Goal: Information Seeking & Learning: Learn about a topic

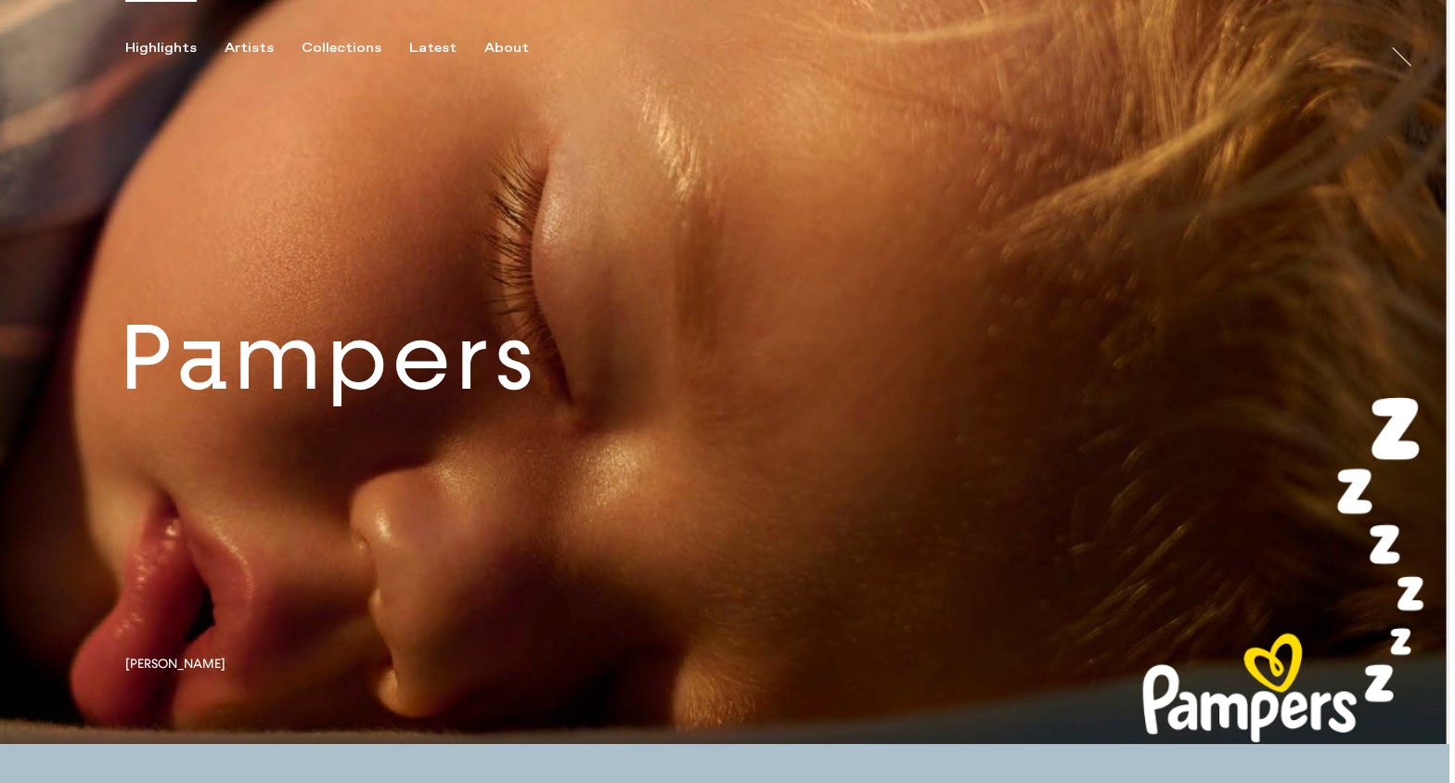
click at [537, 391] on link at bounding box center [724, 372] width 1449 height 744
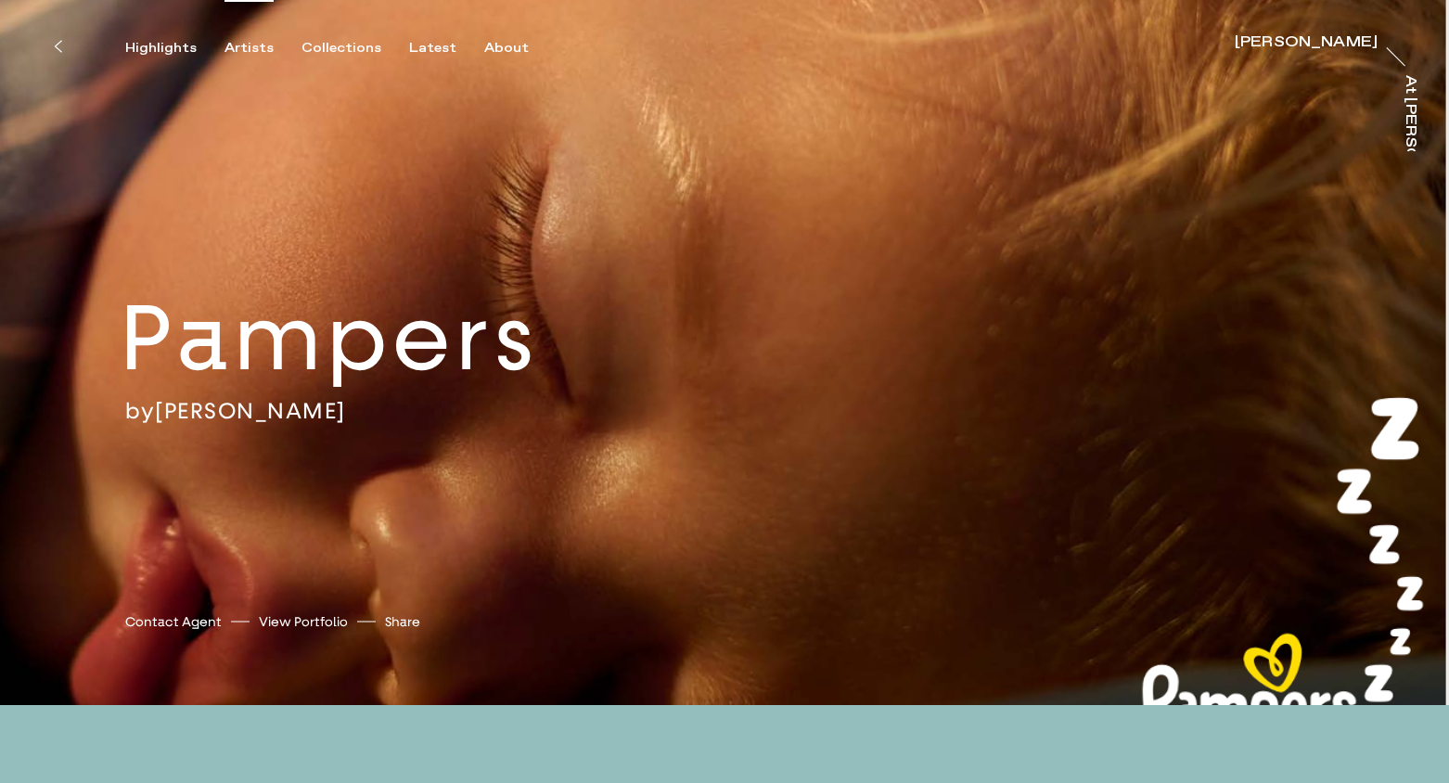
click at [250, 51] on div "Artists" at bounding box center [249, 48] width 49 height 17
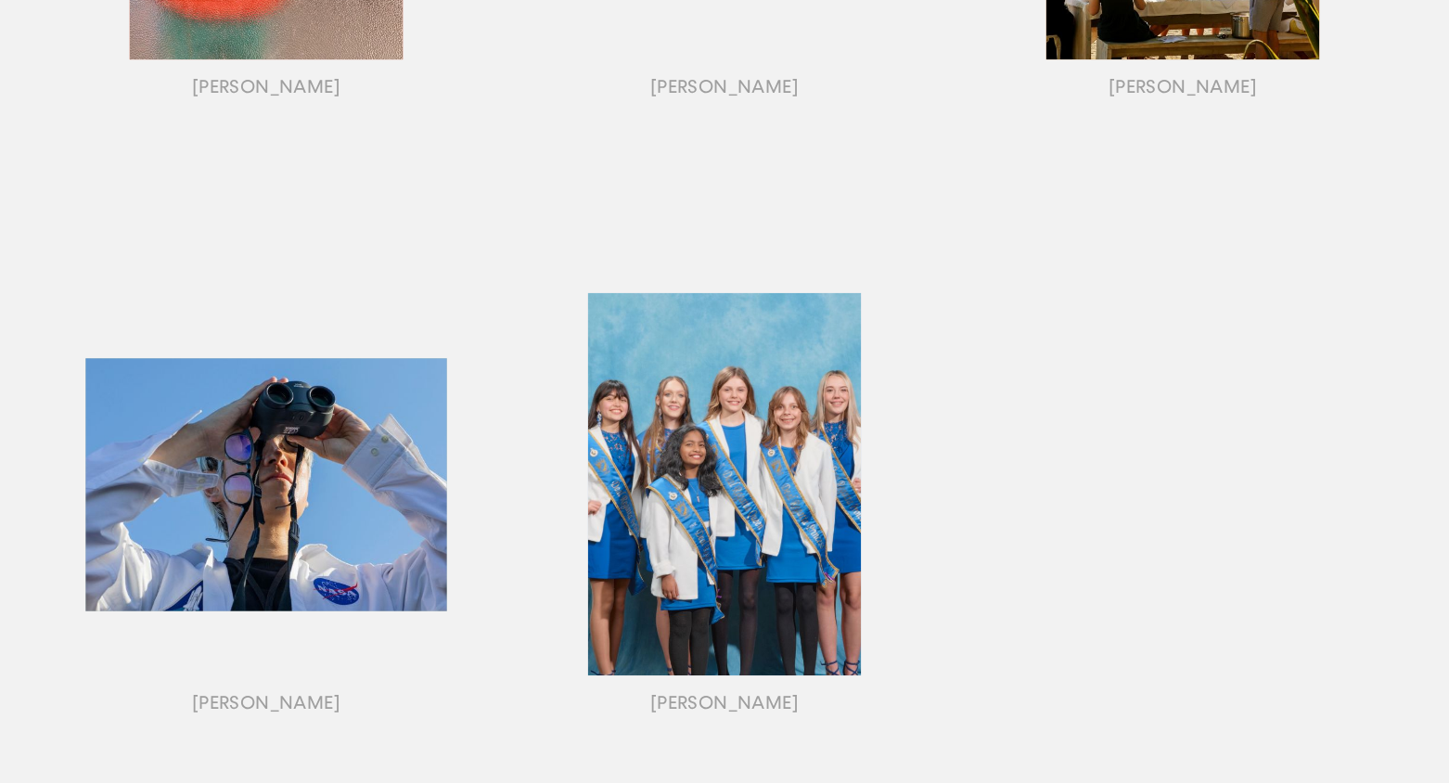
scroll to position [1922, 0]
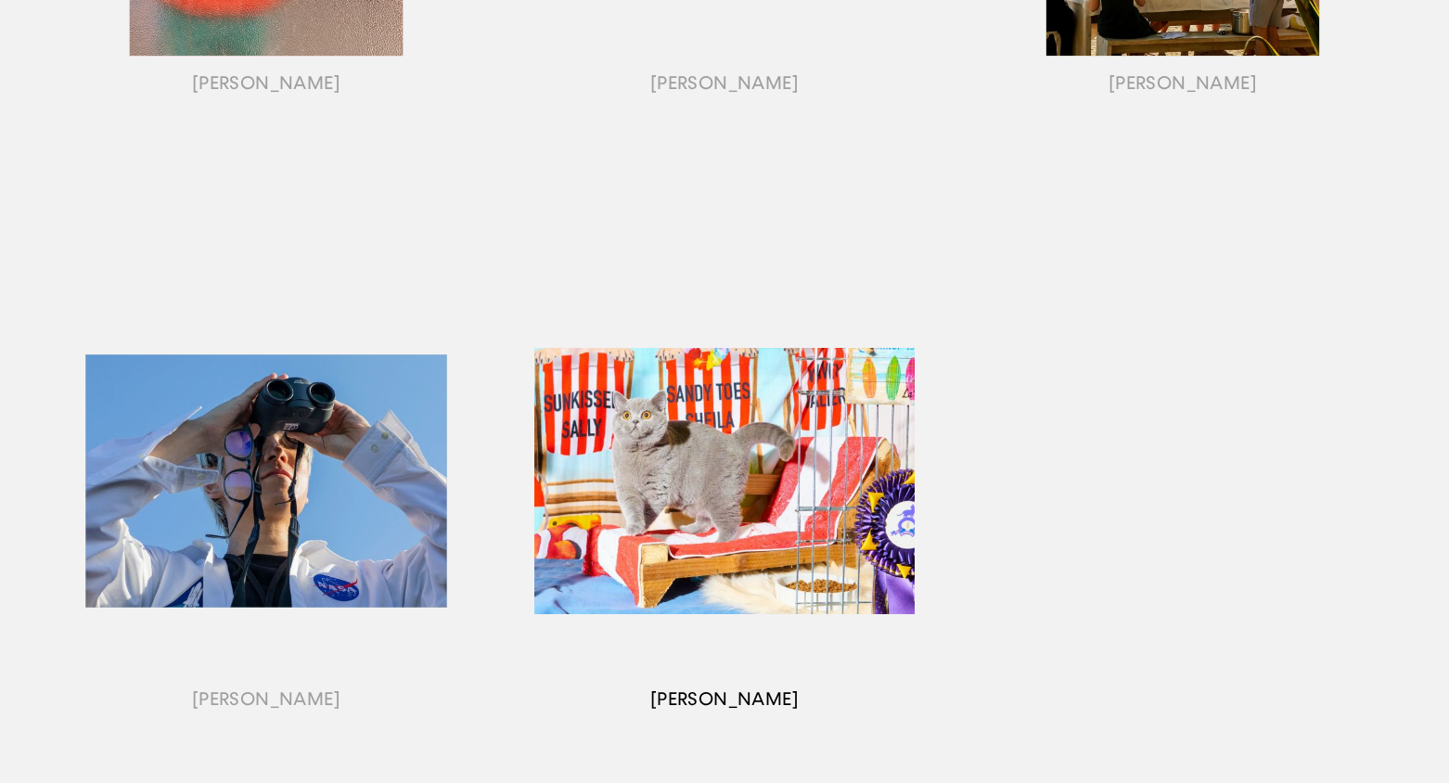
click at [744, 442] on div "button" at bounding box center [724, 503] width 458 height 579
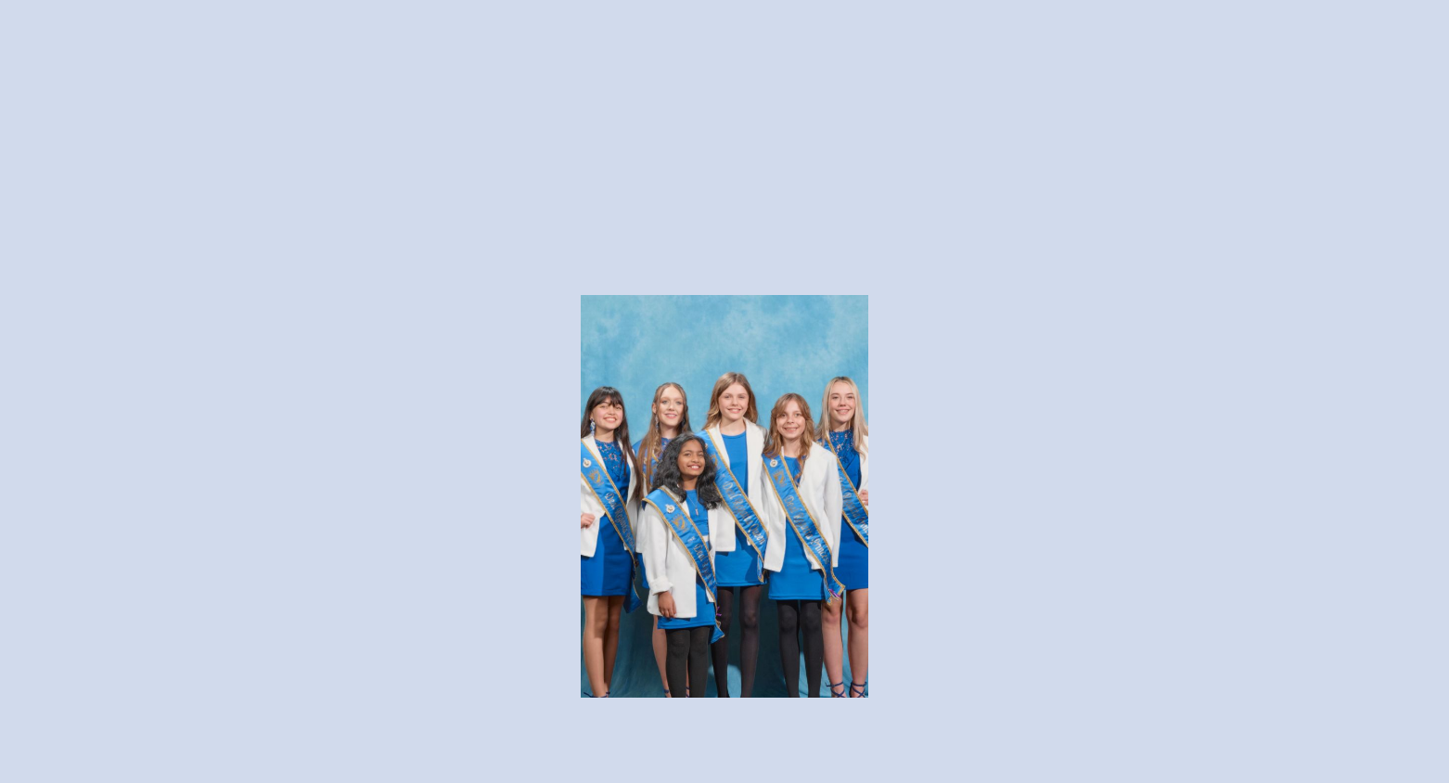
click at [704, 464] on div "button" at bounding box center [724, 503] width 458 height 579
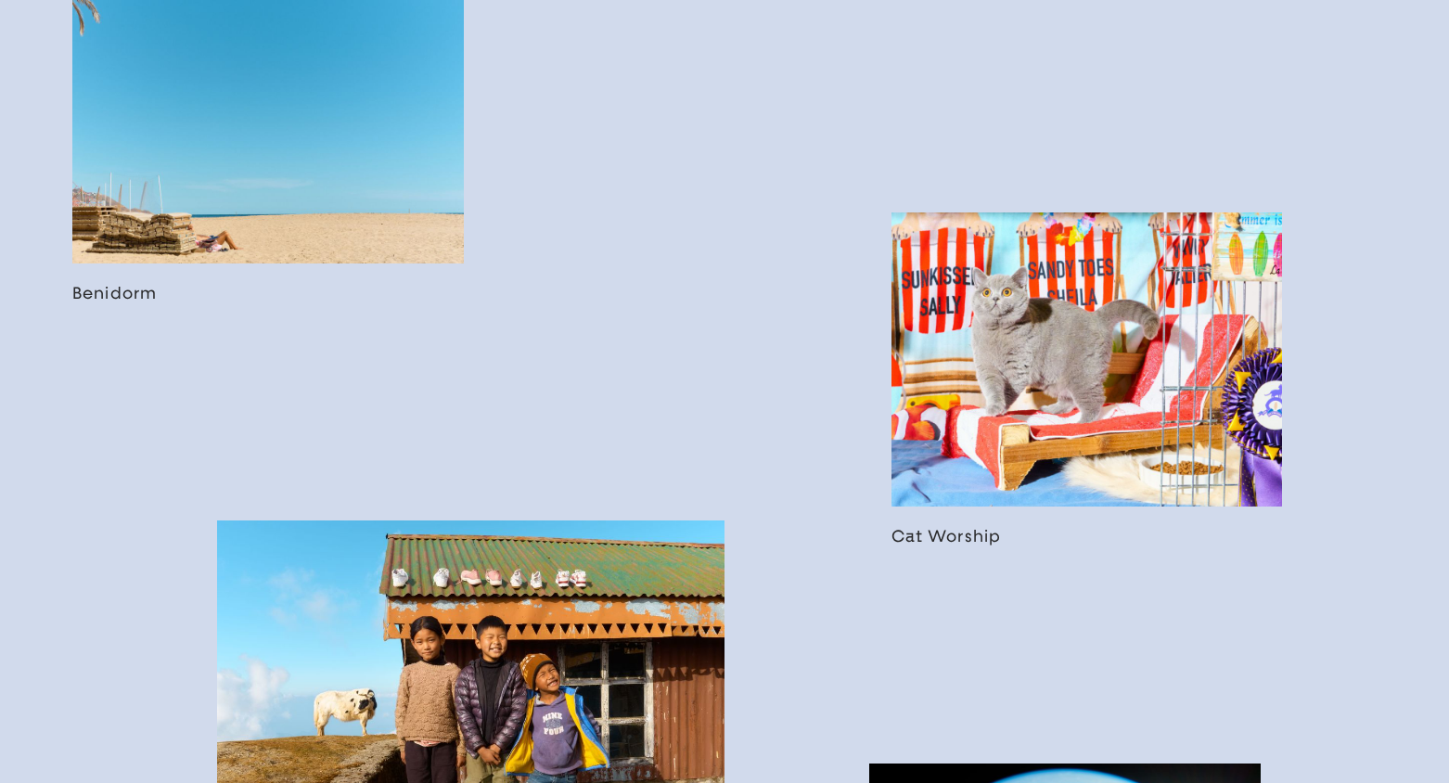
scroll to position [2463, 0]
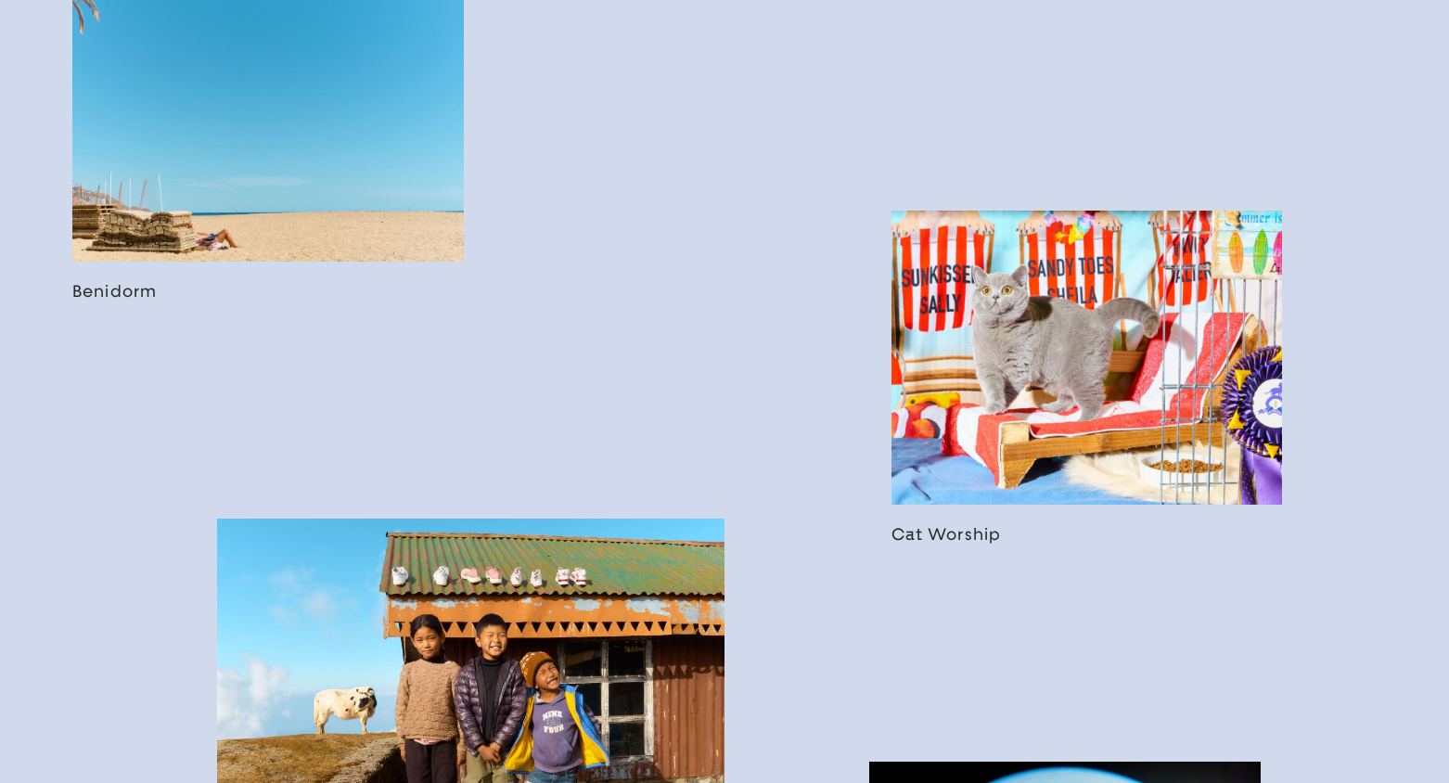
click at [1036, 375] on link at bounding box center [1088, 378] width 392 height 334
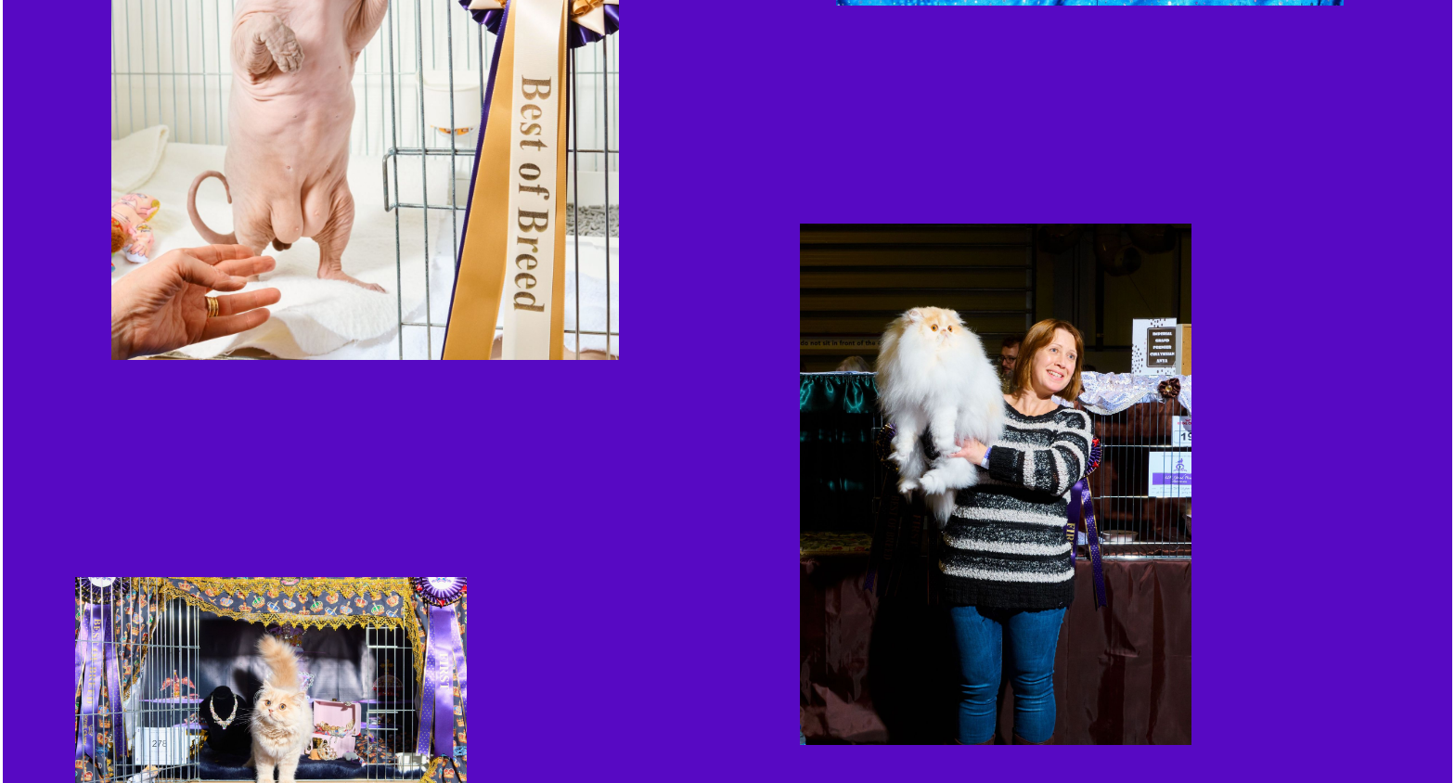
scroll to position [1586, 0]
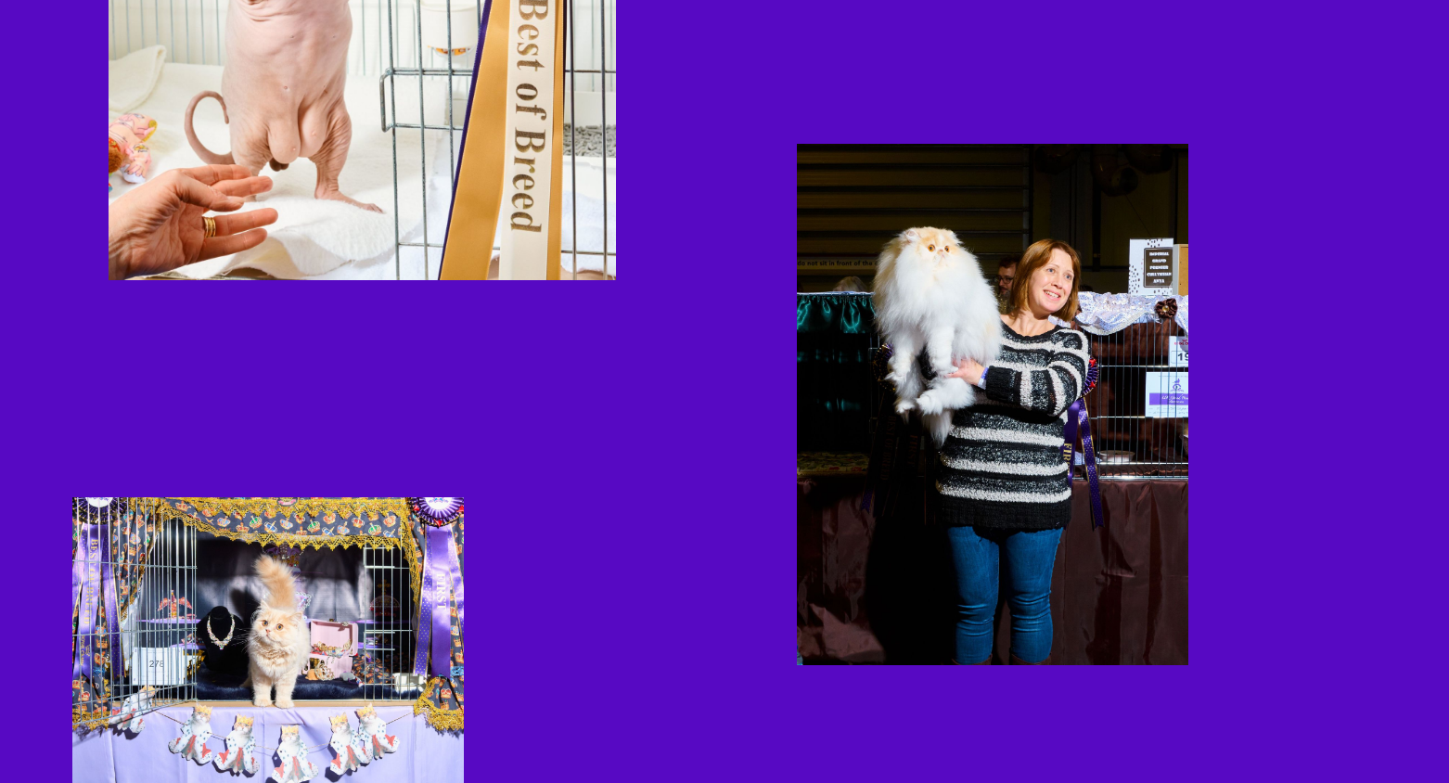
click at [1013, 361] on img "button" at bounding box center [993, 404] width 392 height 521
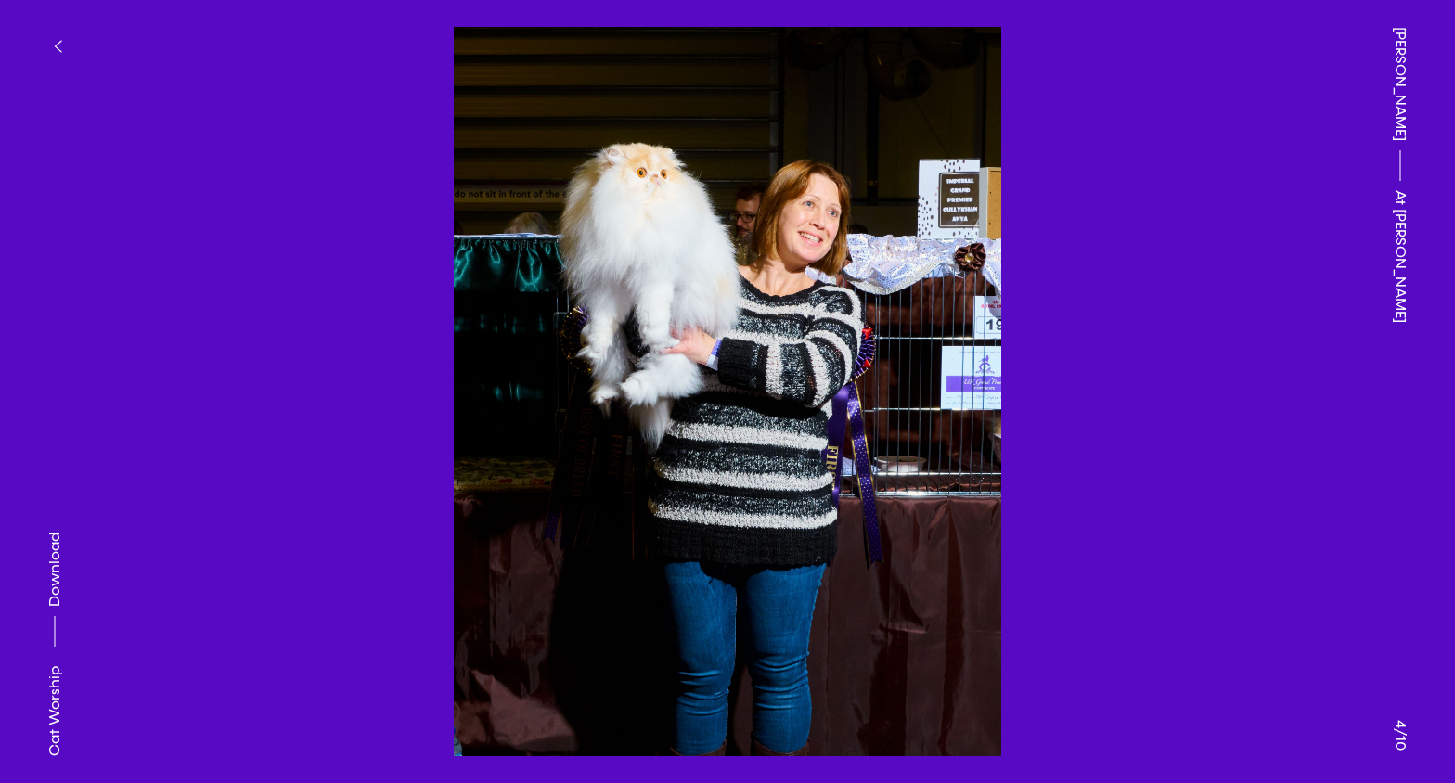
click at [56, 49] on icon "button" at bounding box center [58, 46] width 8 height 15
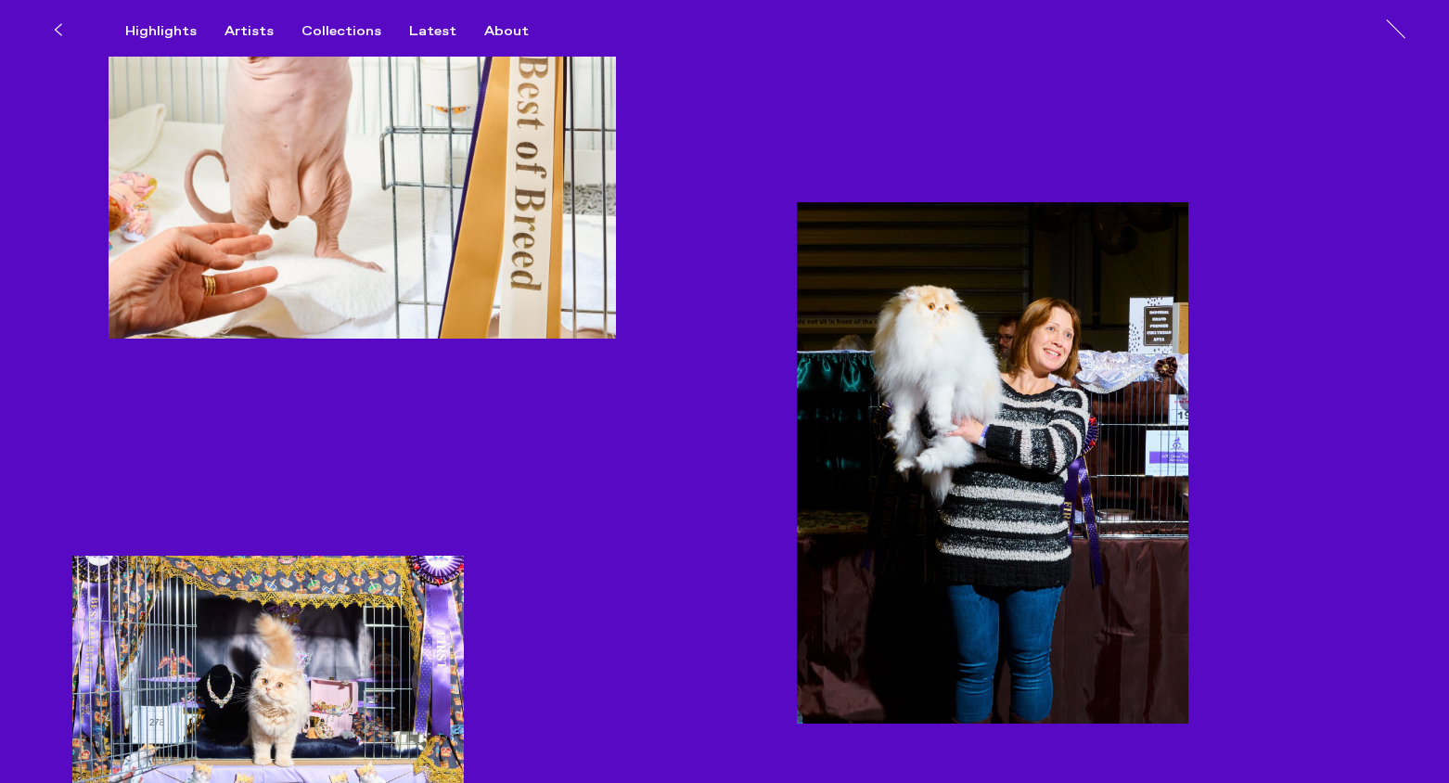
scroll to position [1522, 0]
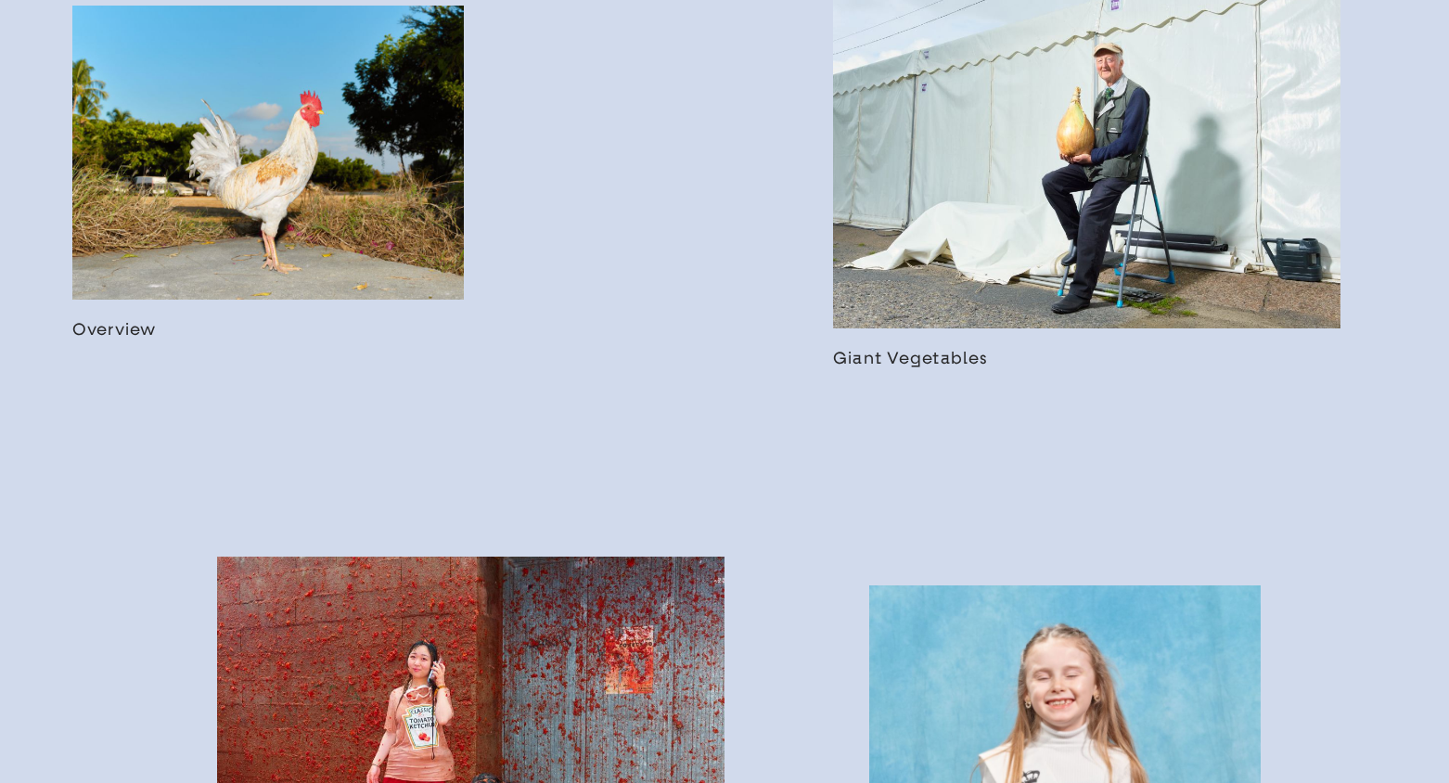
scroll to position [1277, 0]
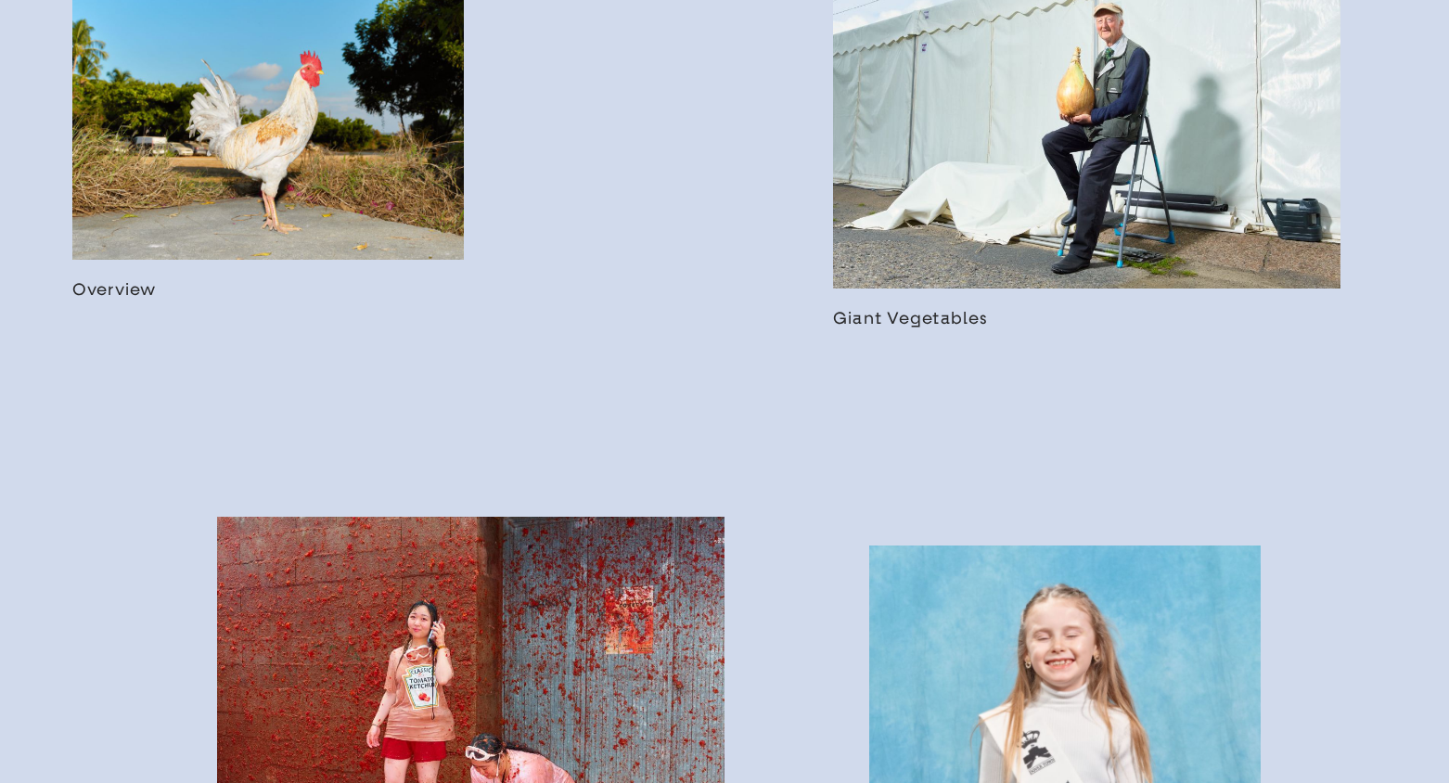
click at [948, 155] on link at bounding box center [1086, 118] width 507 height 420
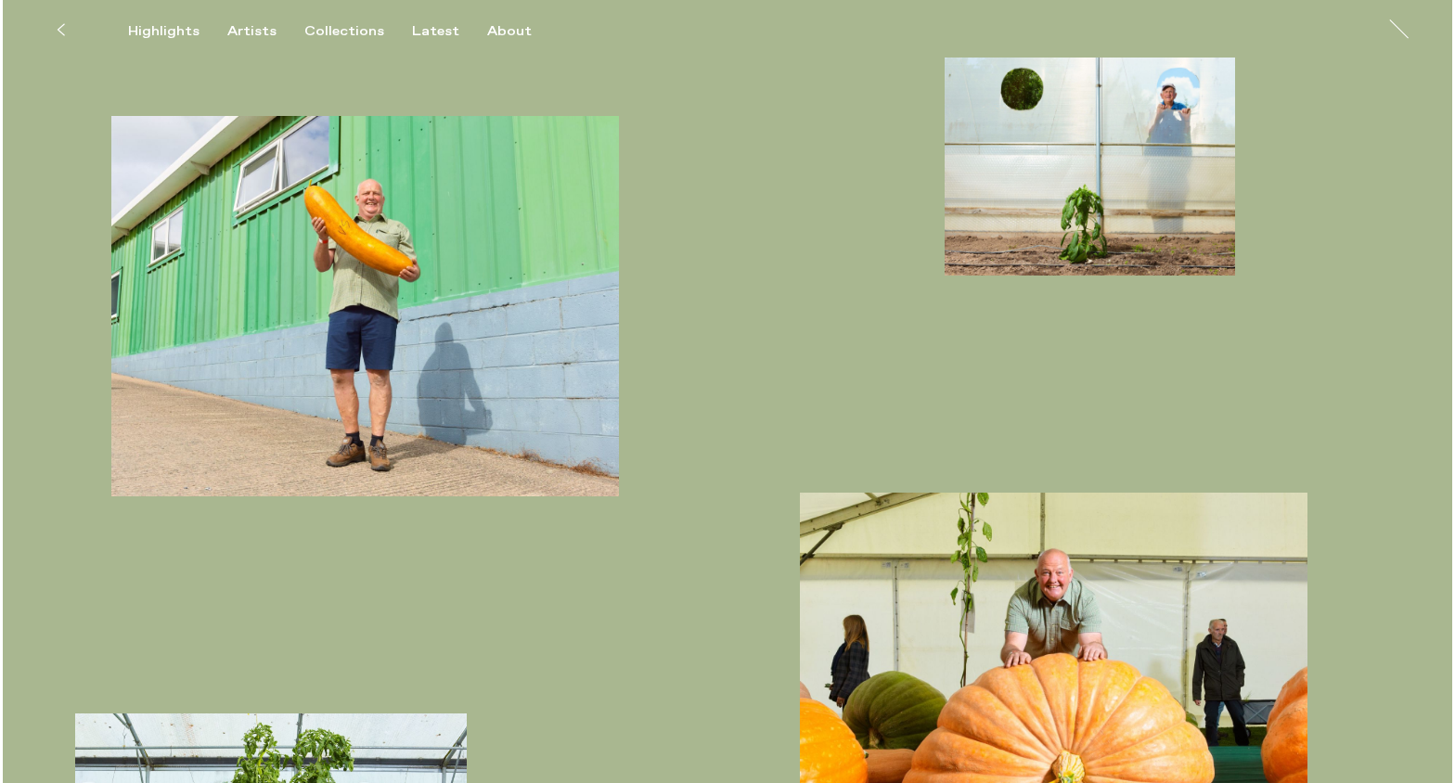
scroll to position [1067, 0]
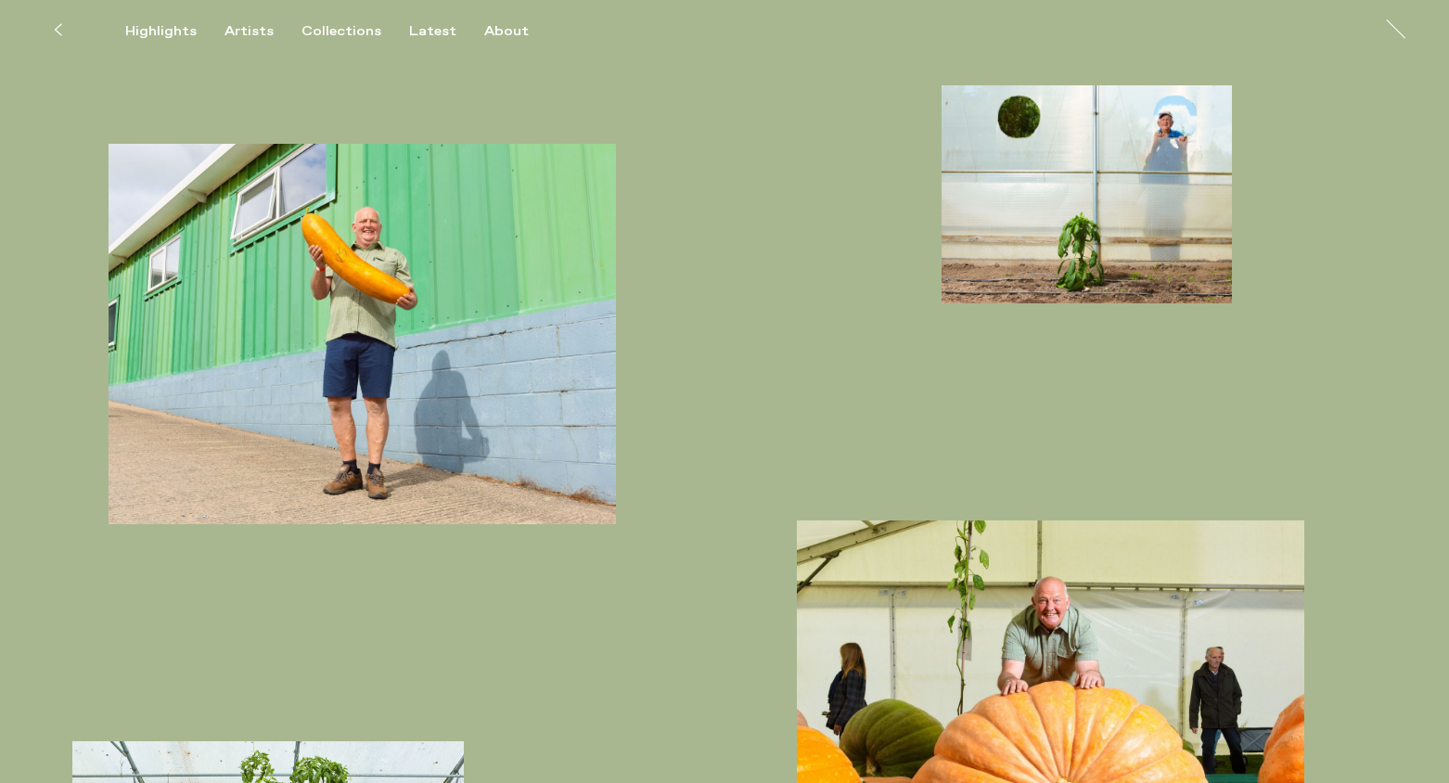
click at [305, 315] on img "button" at bounding box center [362, 334] width 507 height 380
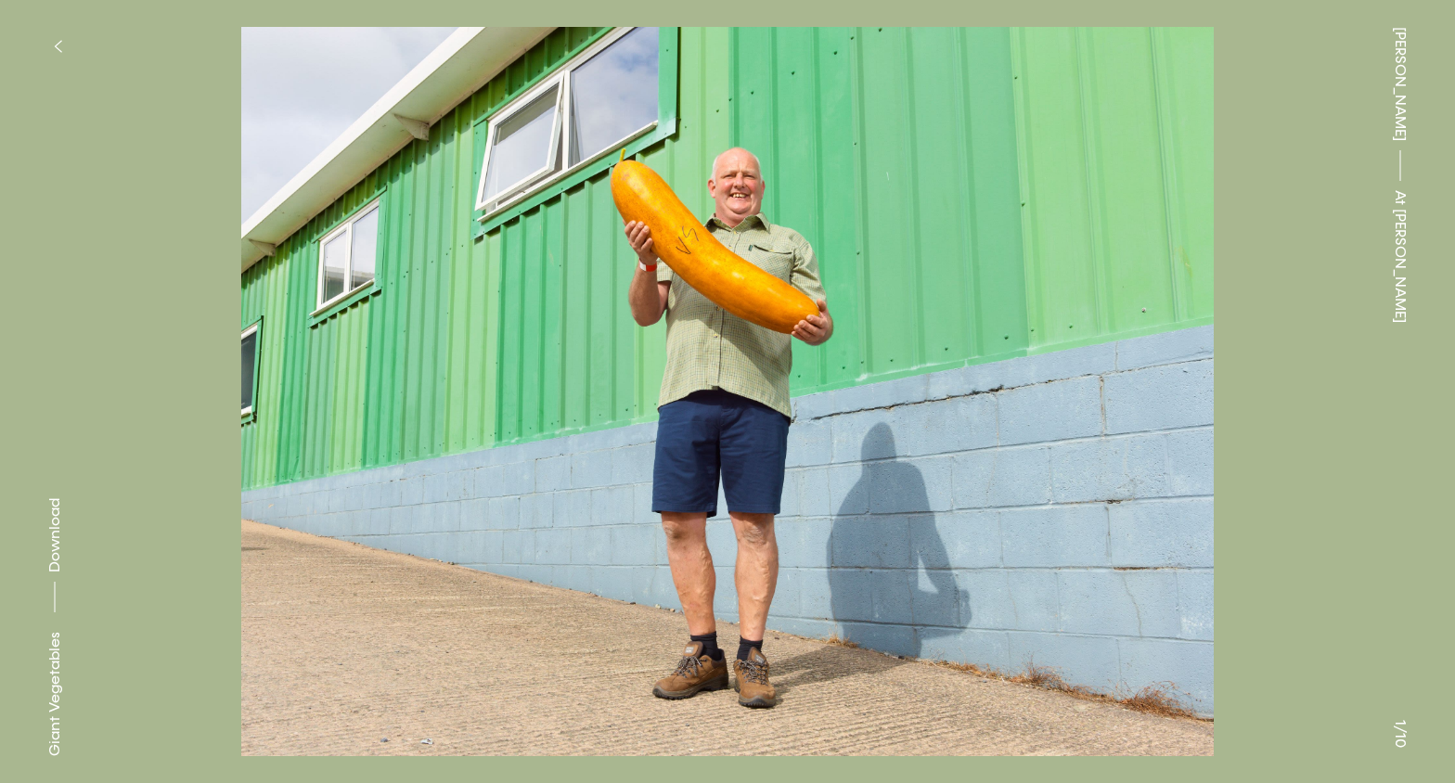
click at [756, 303] on button at bounding box center [1090, 196] width 727 height 392
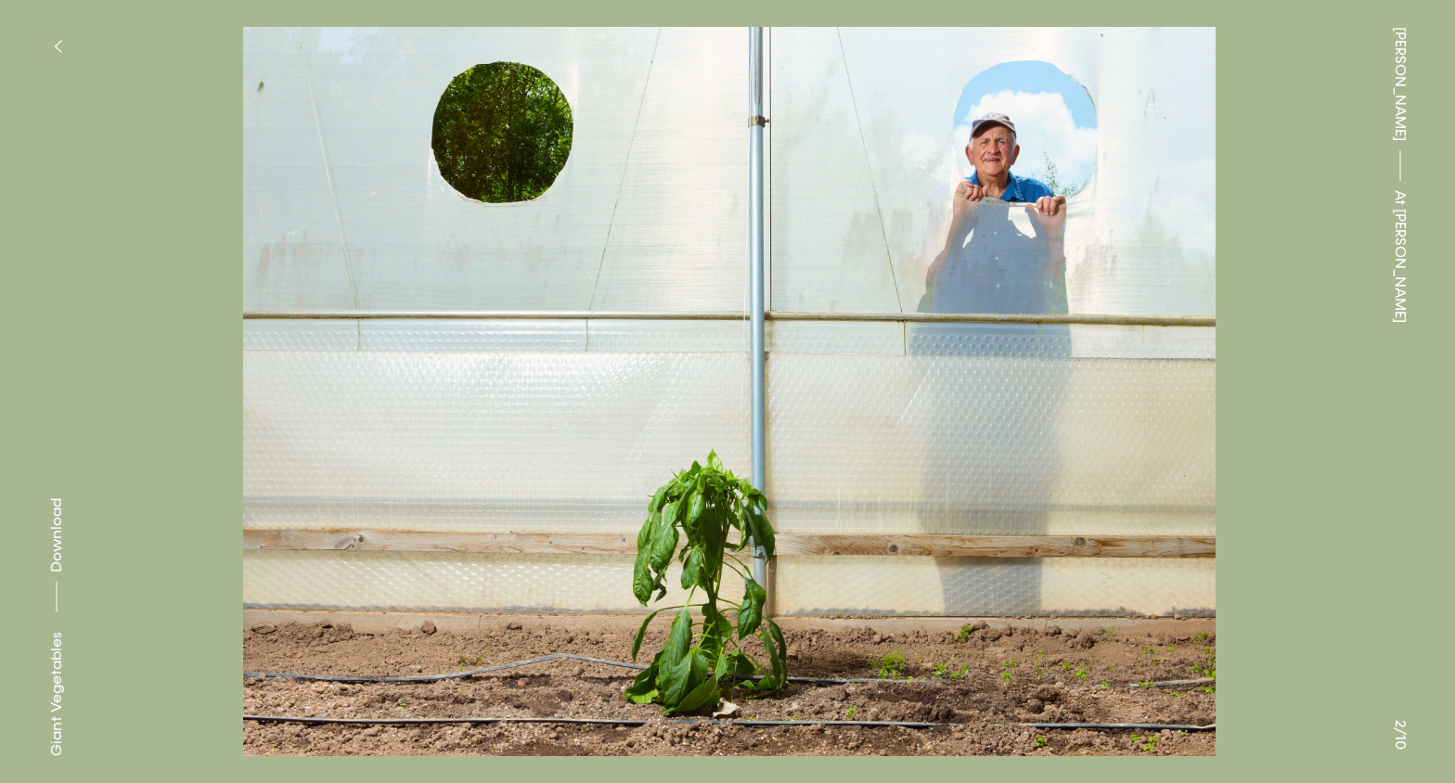
click at [756, 303] on button at bounding box center [1090, 196] width 727 height 392
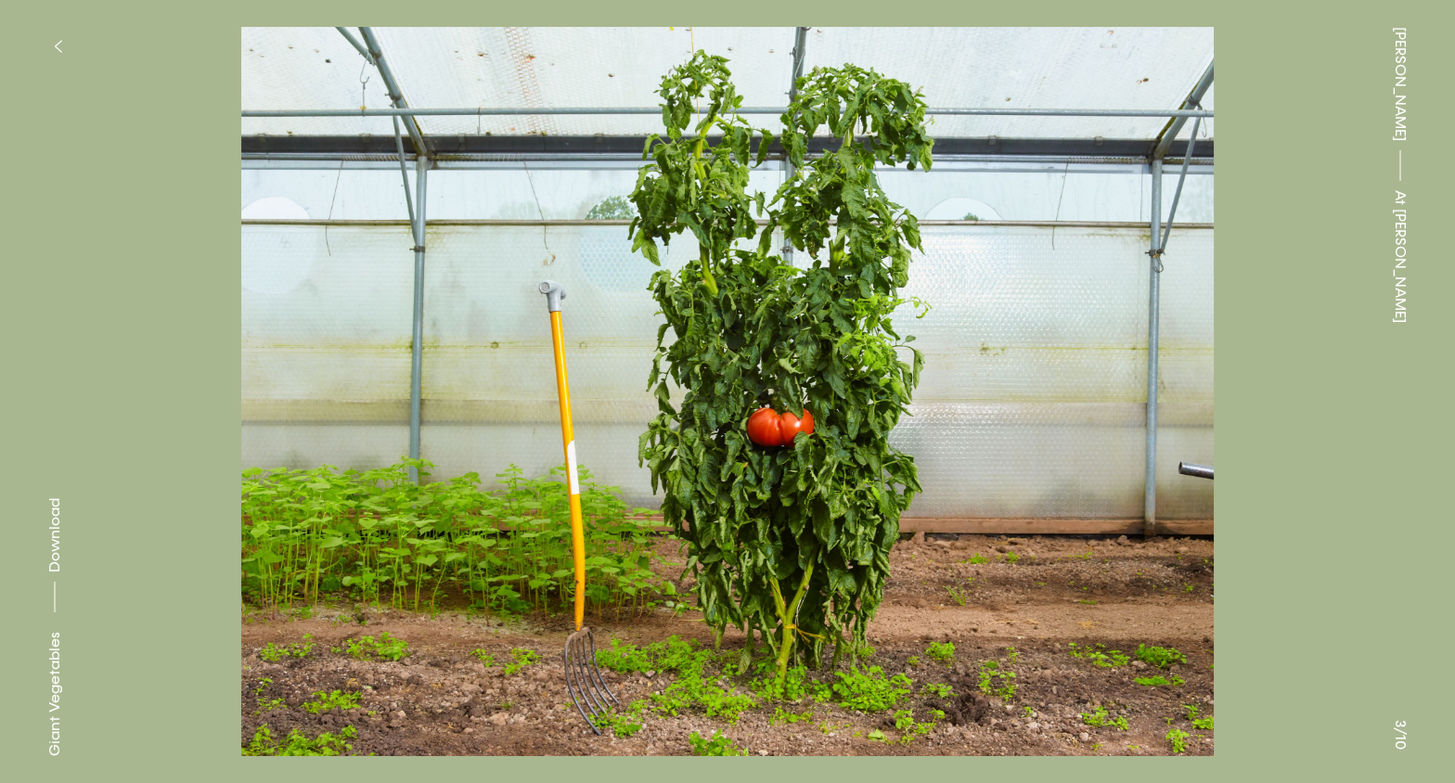
click at [756, 303] on button at bounding box center [1090, 196] width 727 height 392
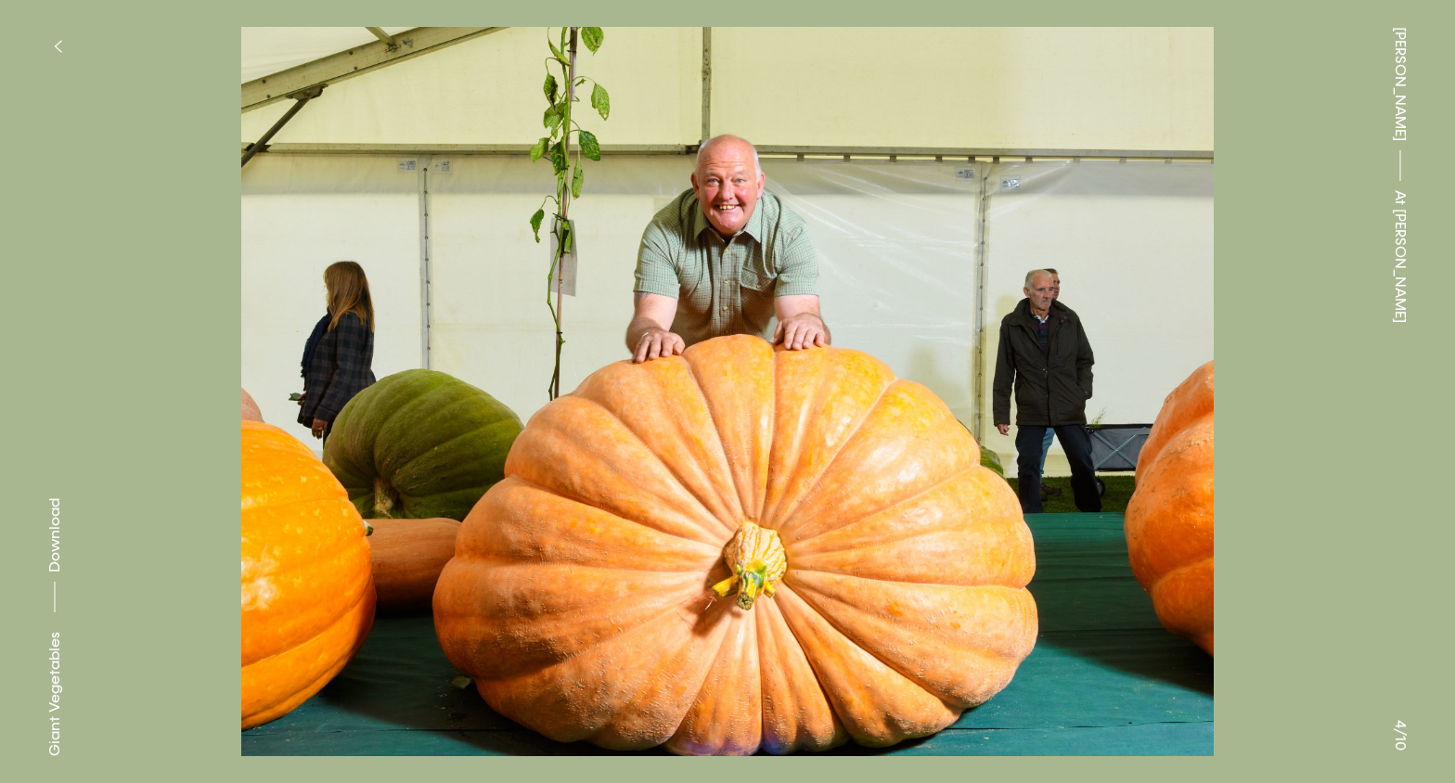
click at [756, 303] on button at bounding box center [1090, 196] width 727 height 392
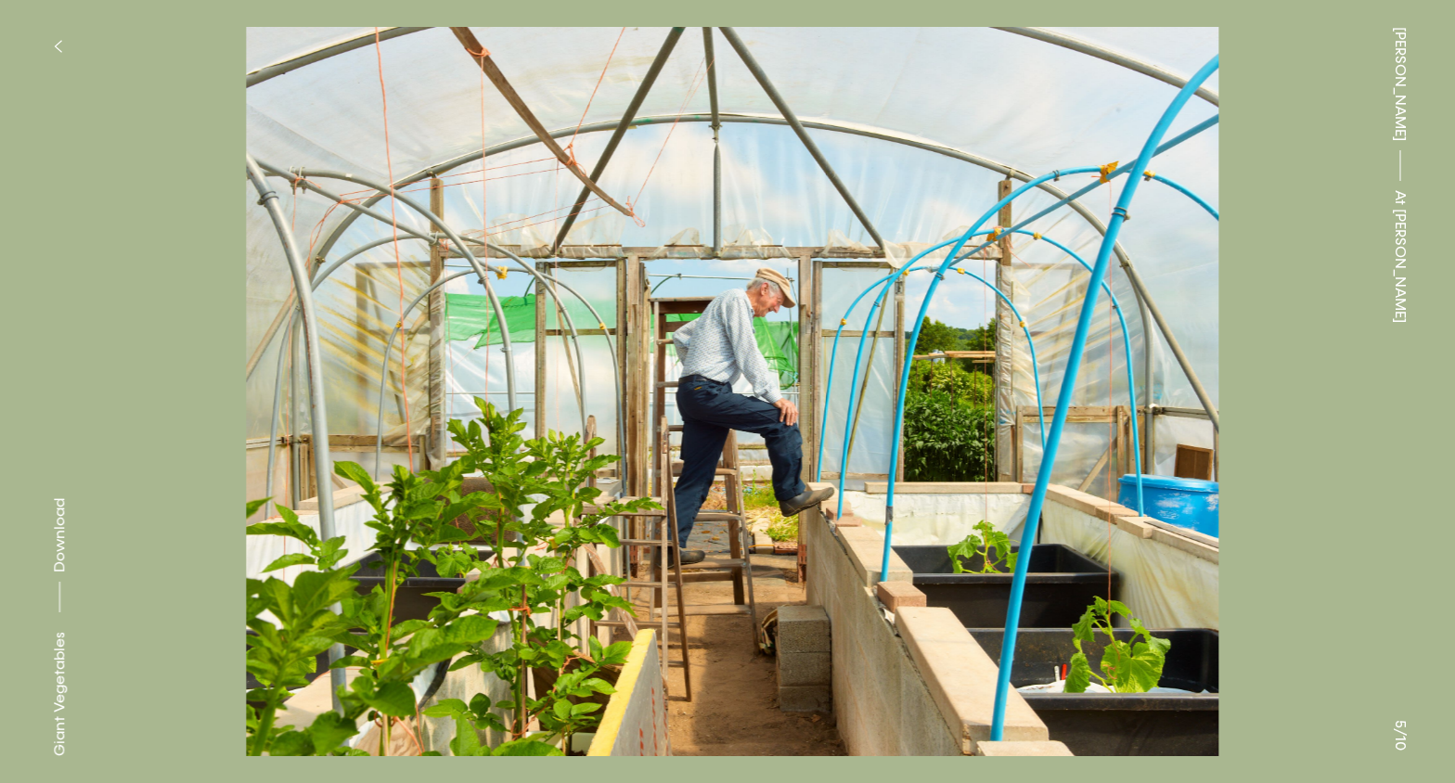
click at [756, 303] on button at bounding box center [1090, 196] width 727 height 392
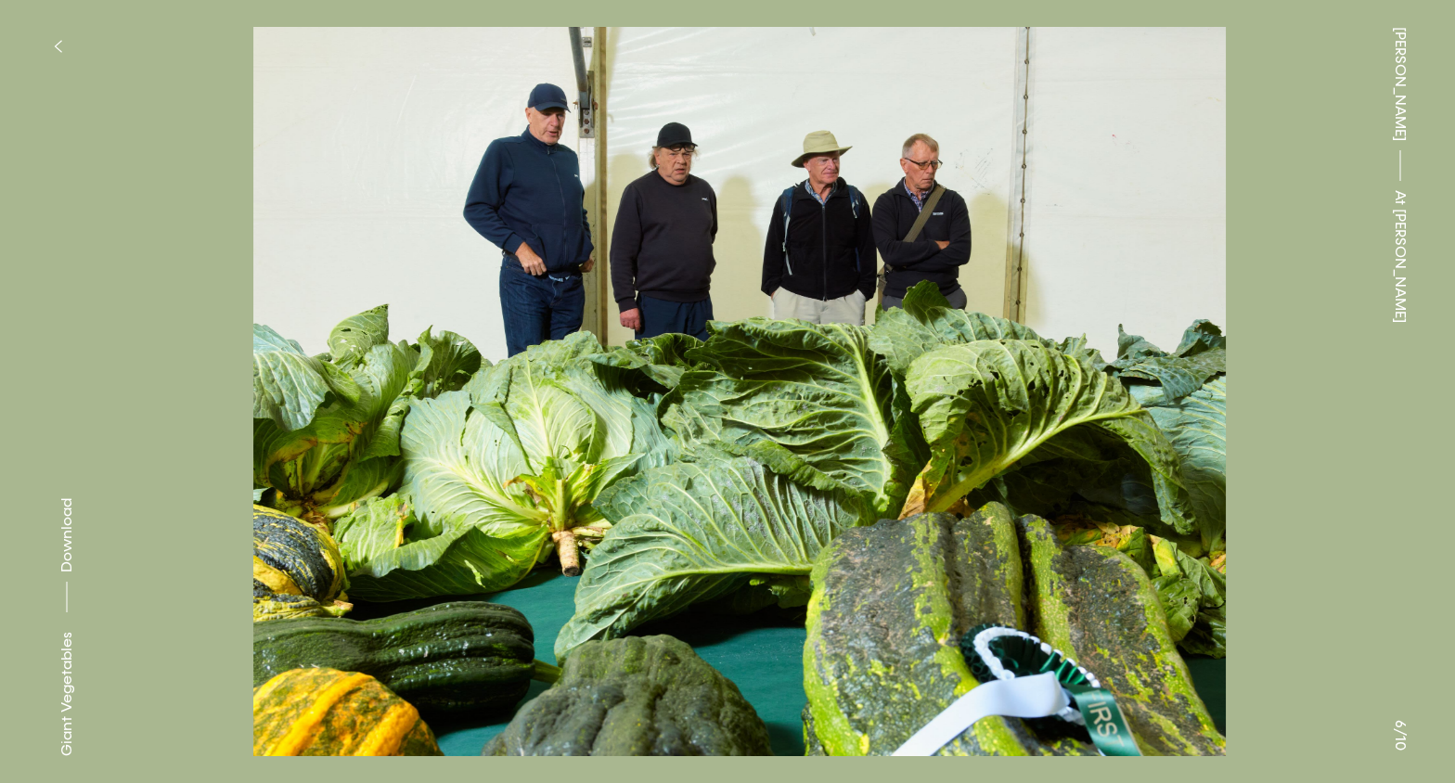
click at [756, 303] on button at bounding box center [1090, 196] width 727 height 392
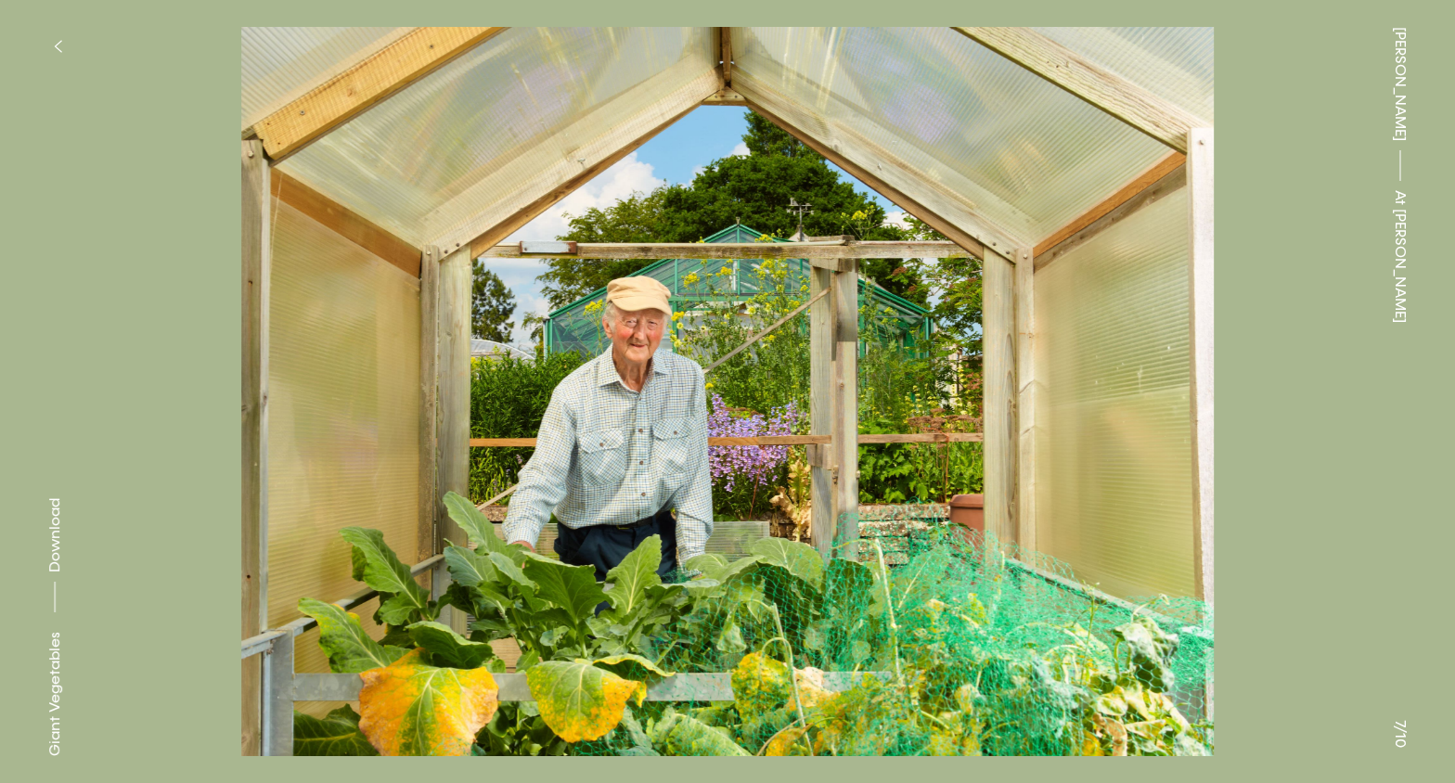
click at [756, 303] on button at bounding box center [1090, 196] width 727 height 392
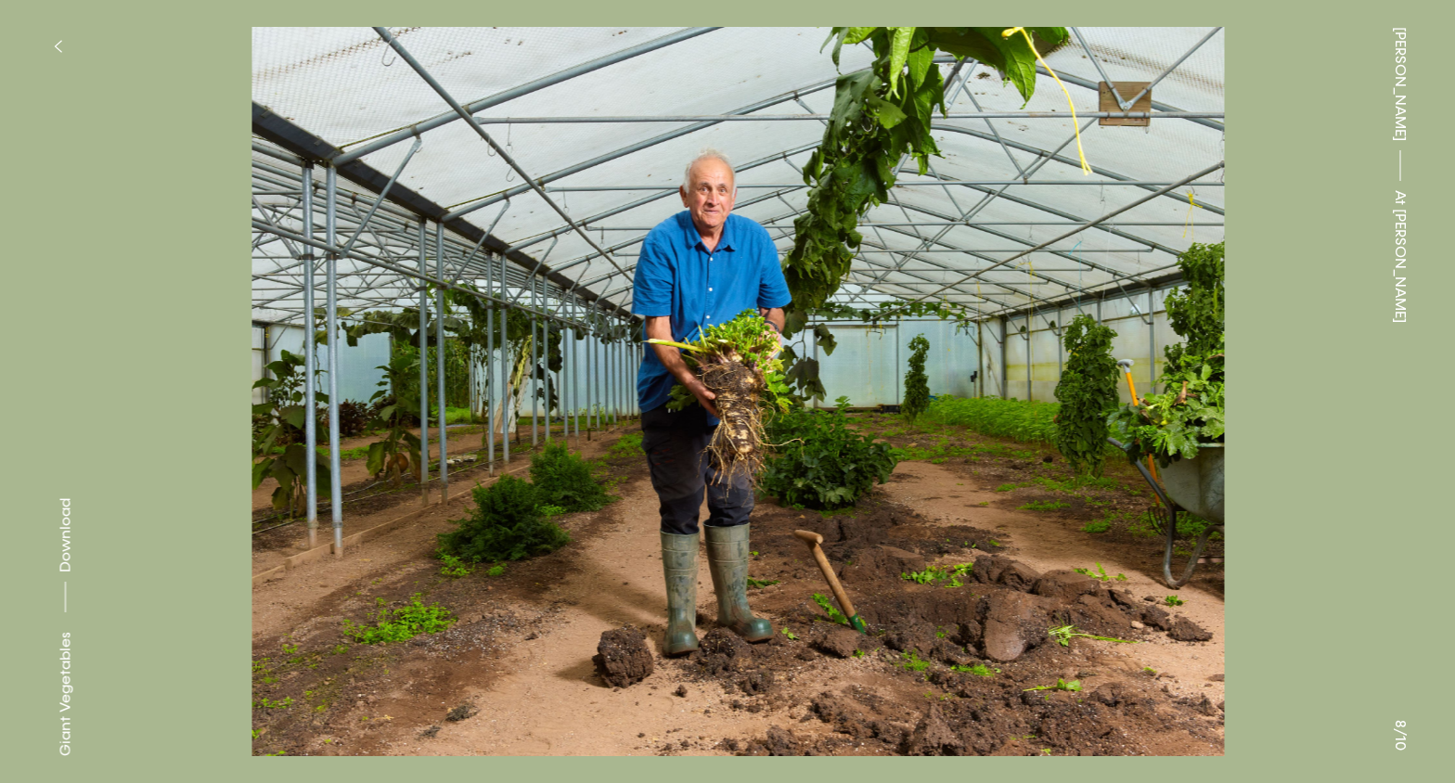
click at [756, 303] on button at bounding box center [1090, 196] width 727 height 392
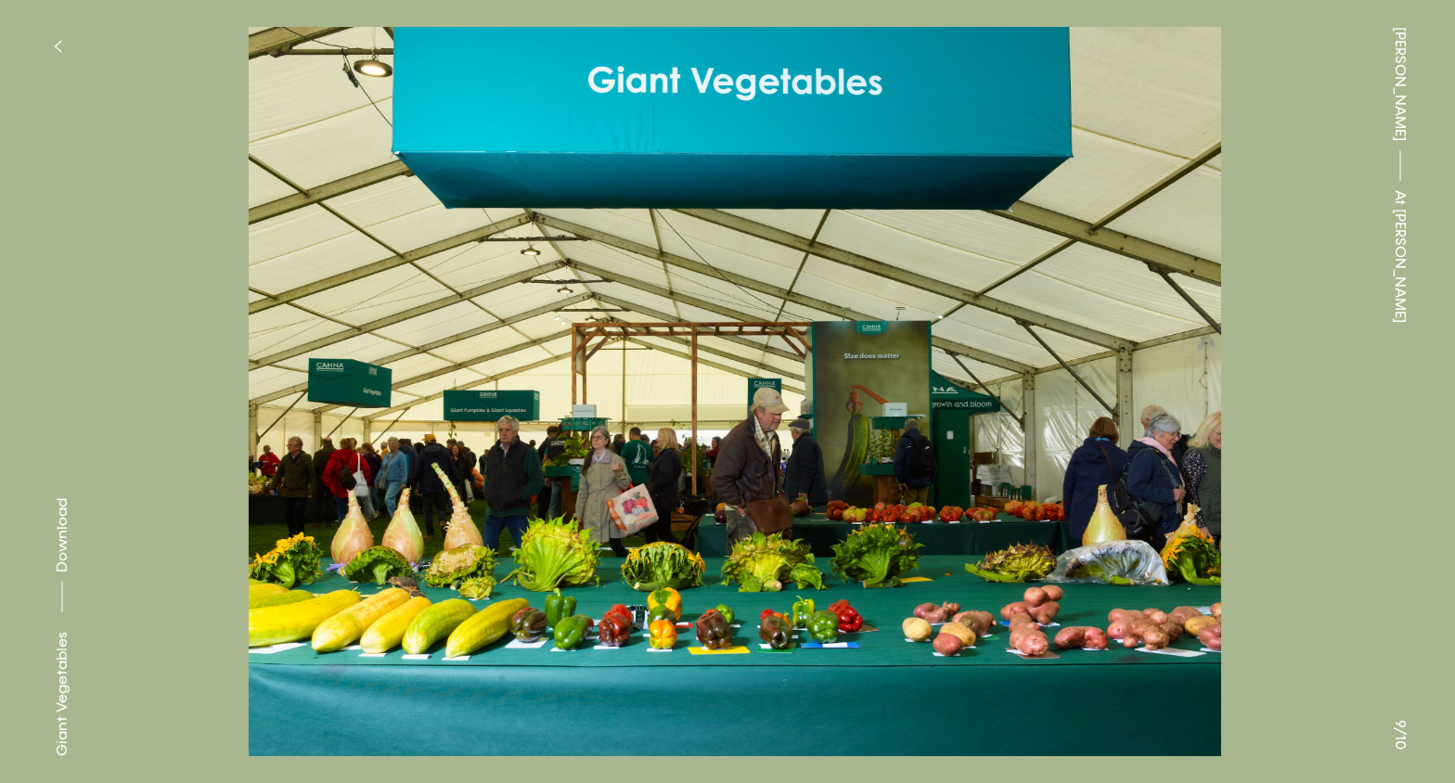
click at [756, 303] on button at bounding box center [1090, 196] width 727 height 392
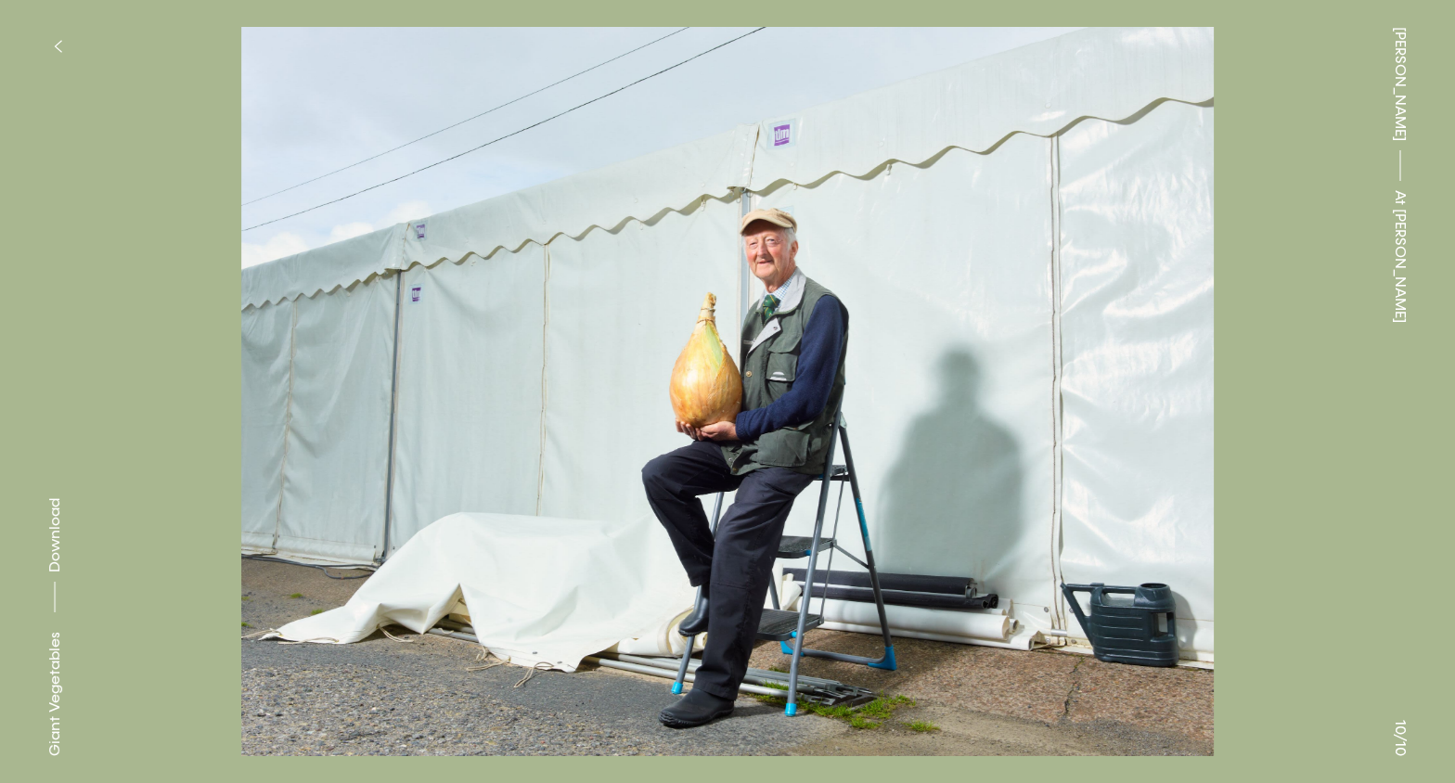
click at [756, 303] on button at bounding box center [1090, 196] width 727 height 392
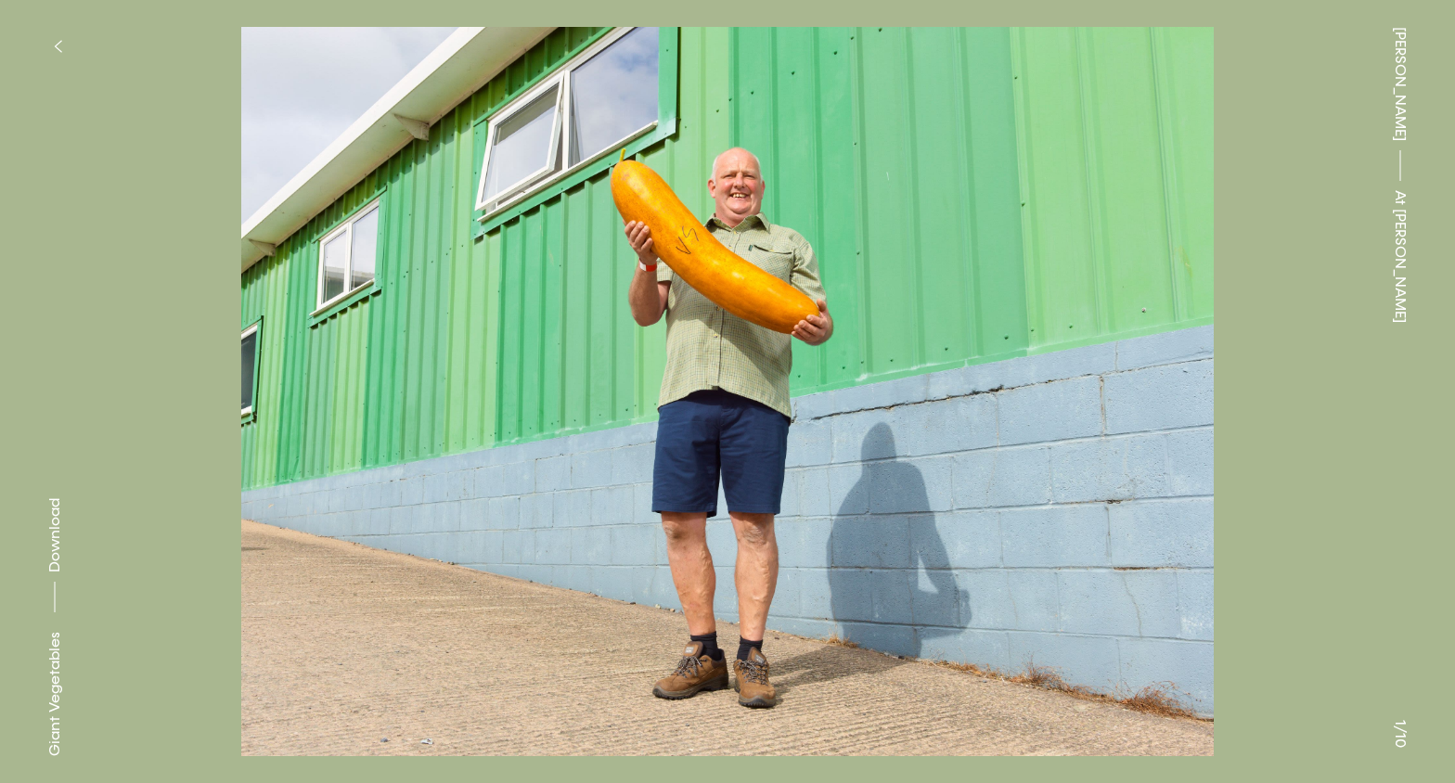
click at [1091, 276] on button at bounding box center [1090, 196] width 727 height 392
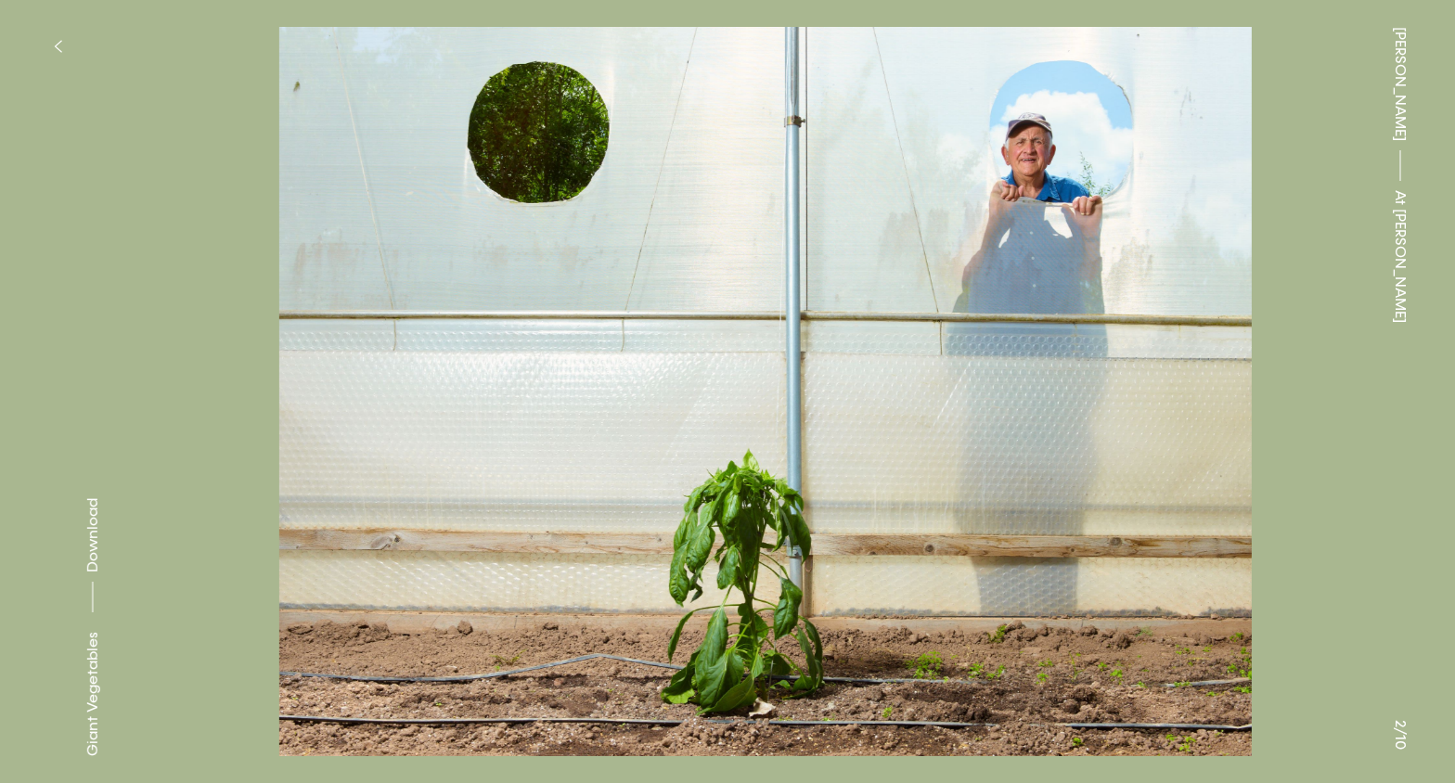
click at [1091, 276] on button at bounding box center [1090, 196] width 727 height 392
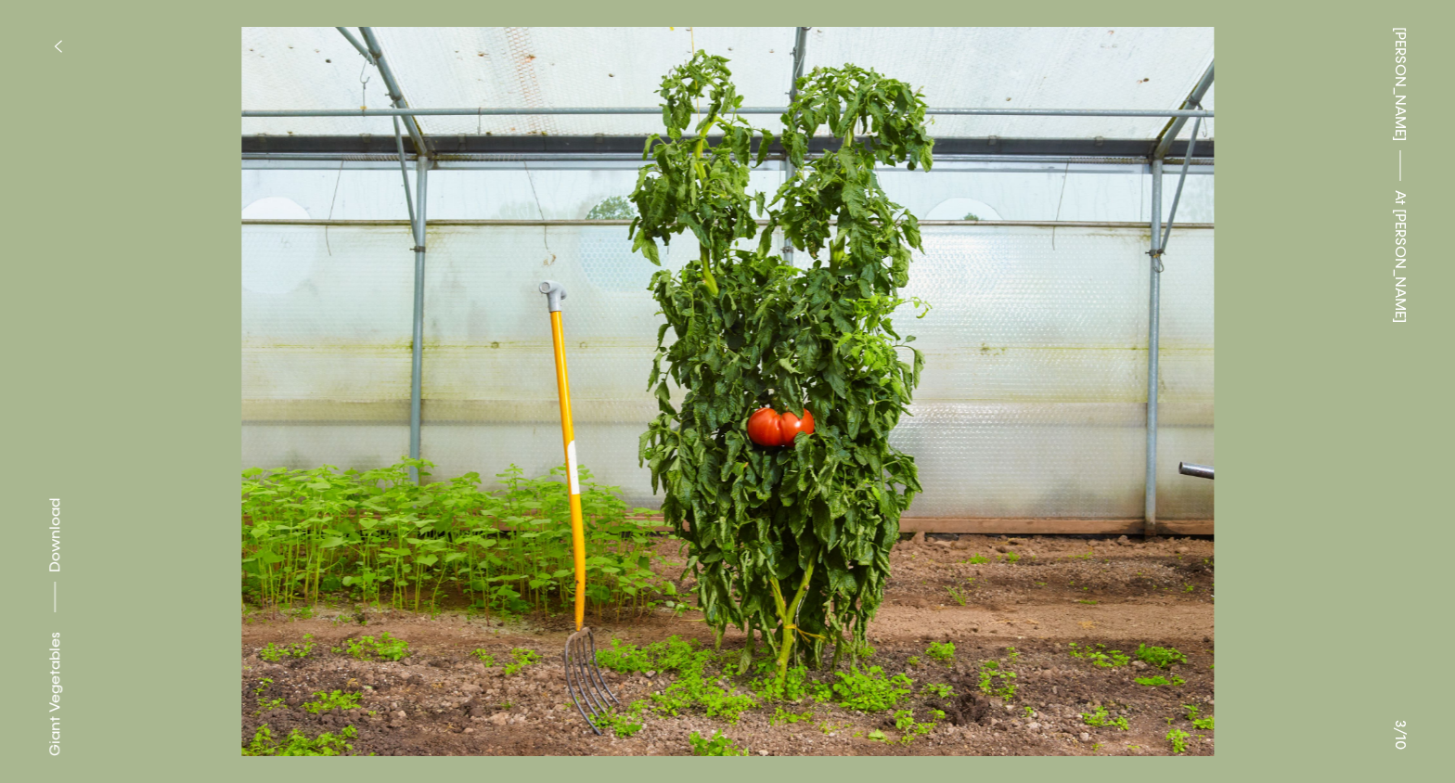
click at [1305, 293] on button at bounding box center [1090, 196] width 727 height 392
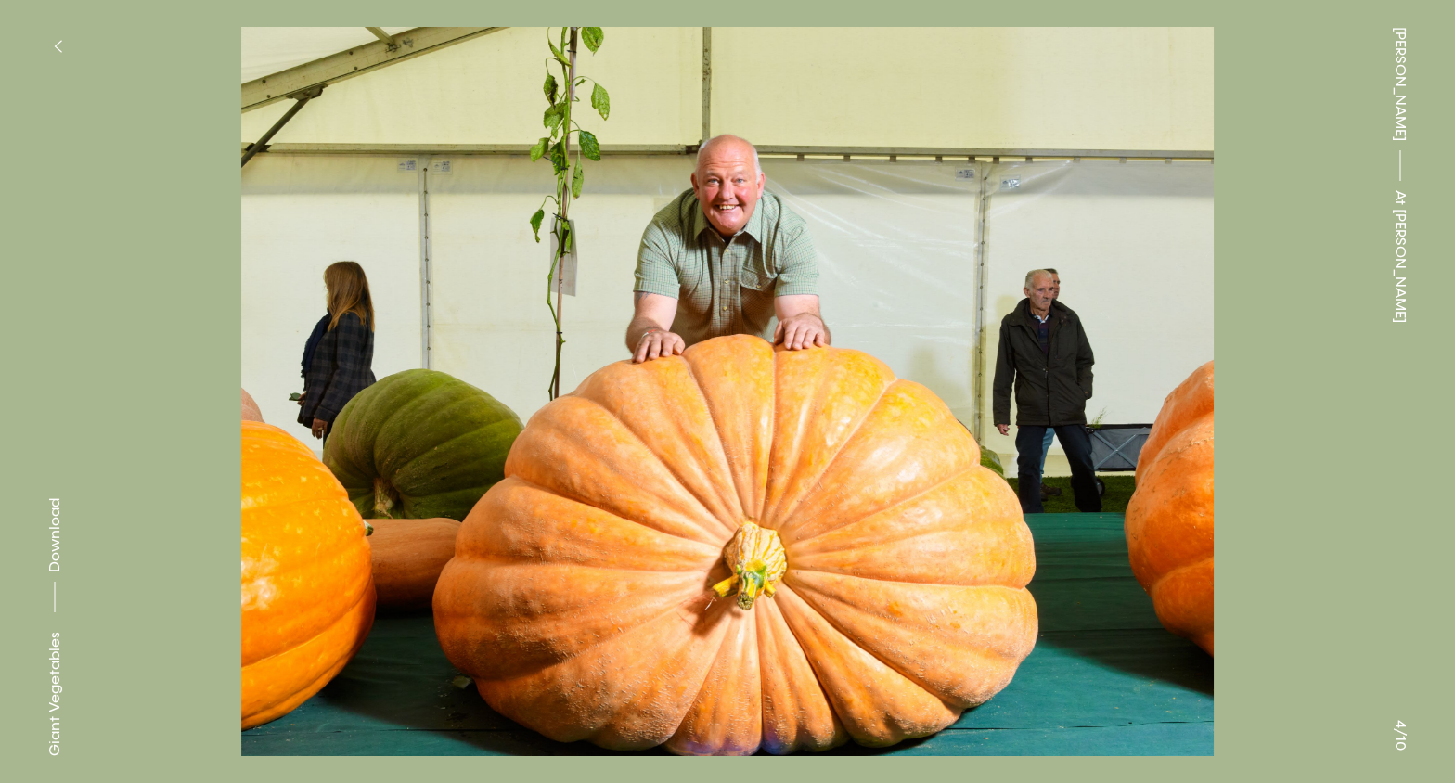
click at [77, 336] on button at bounding box center [363, 196] width 727 height 392
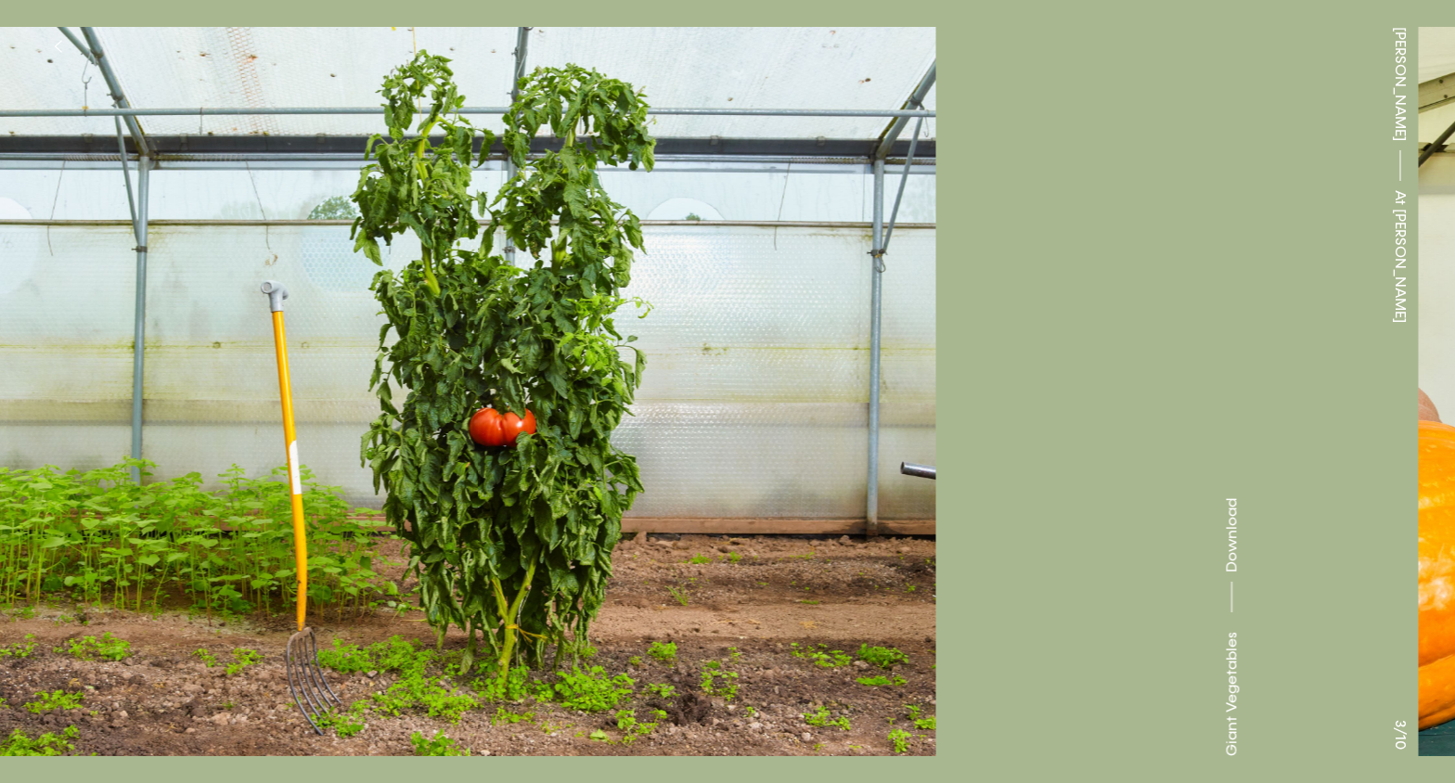
click at [77, 336] on button at bounding box center [363, 196] width 727 height 392
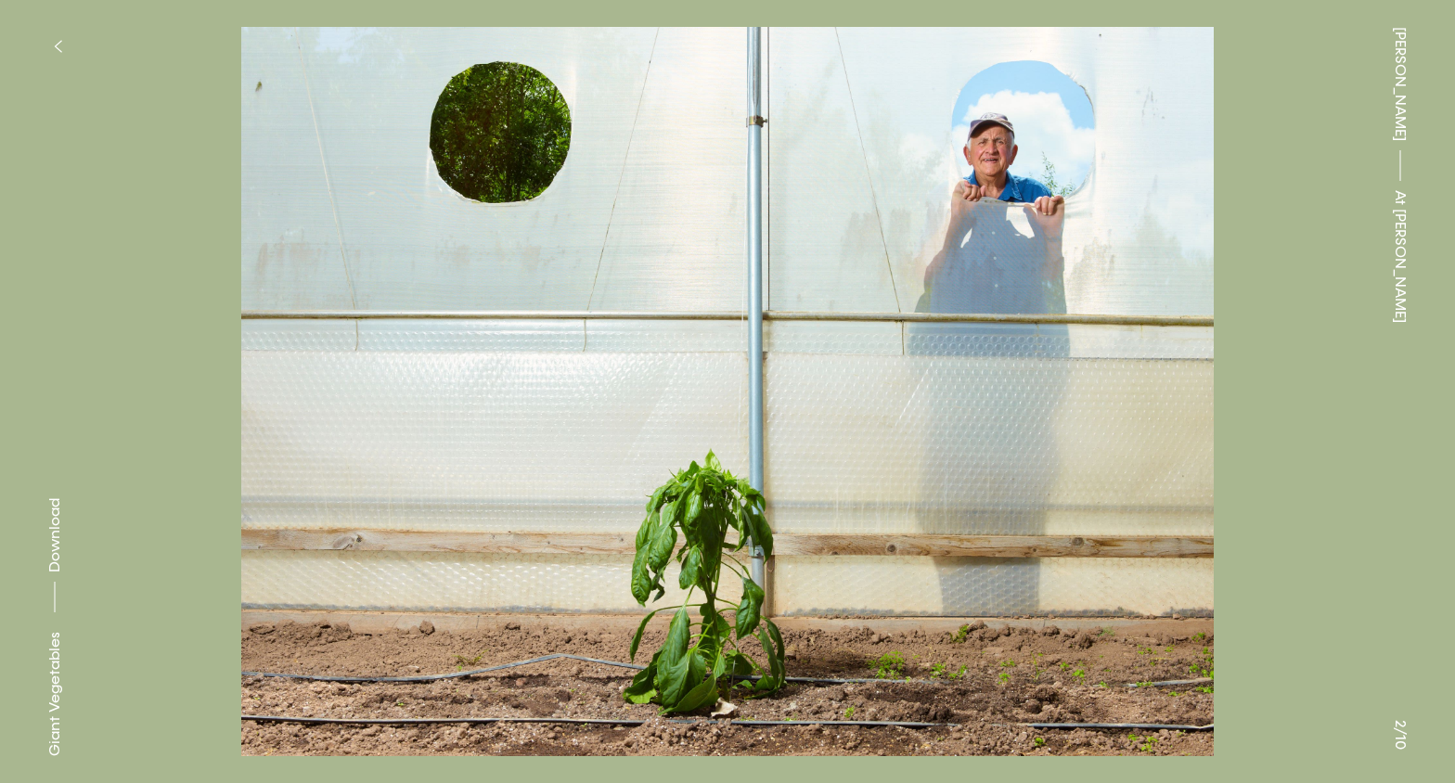
click at [1351, 392] on div "[PERSON_NAME] At [PERSON_NAME]" at bounding box center [1399, 391] width 109 height 783
click at [1107, 408] on img at bounding box center [727, 391] width 1269 height 729
click at [955, 324] on button at bounding box center [1090, 196] width 727 height 392
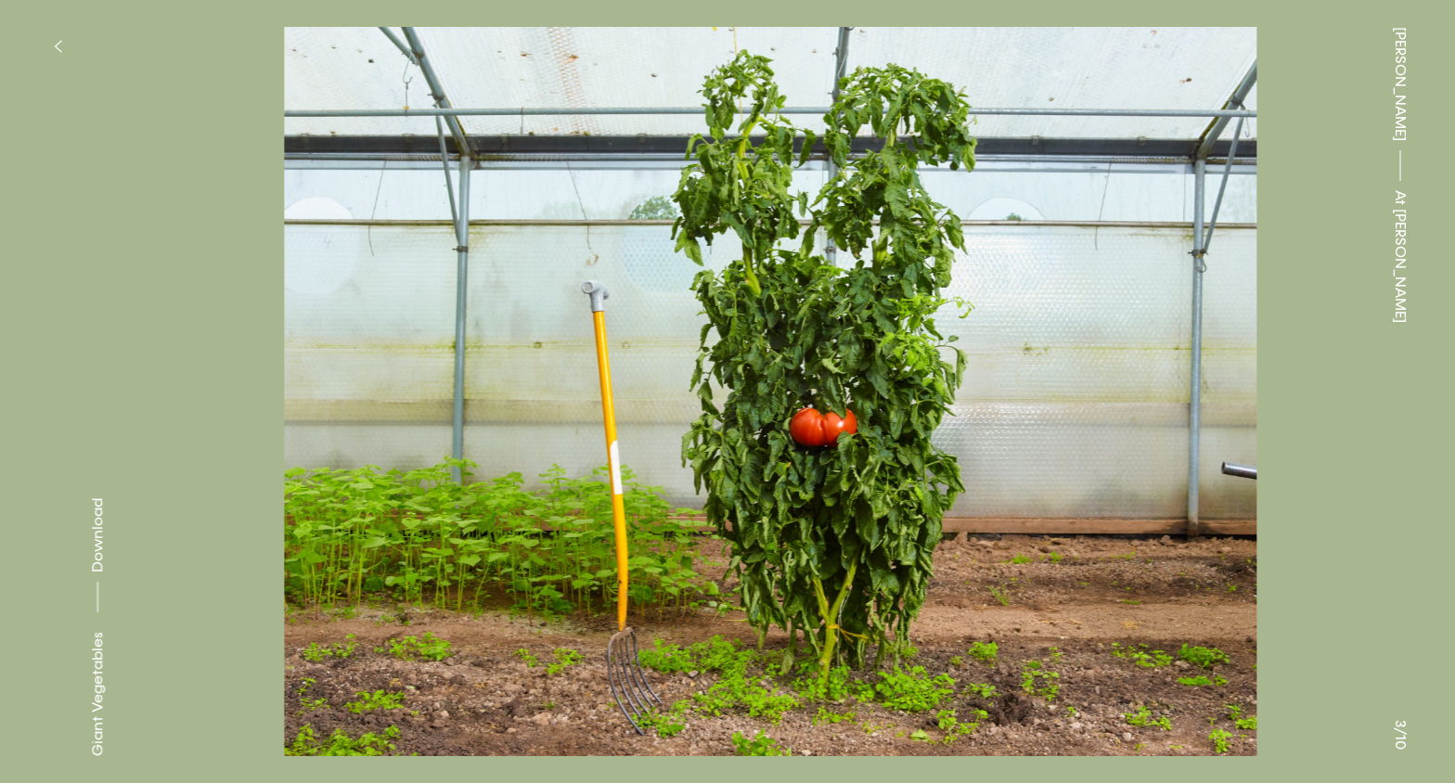
click at [955, 324] on button at bounding box center [1090, 196] width 727 height 392
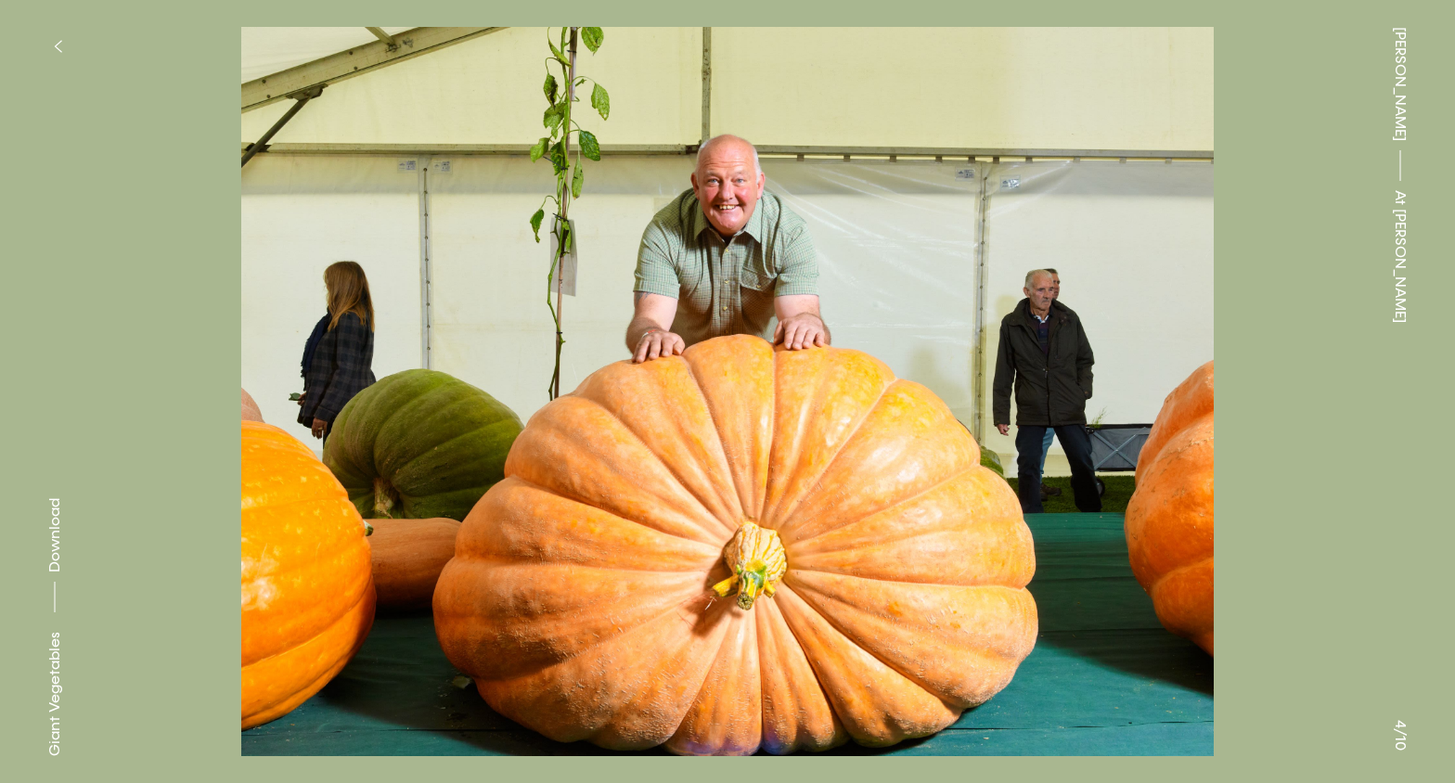
click at [57, 45] on icon "button" at bounding box center [58, 46] width 6 height 11
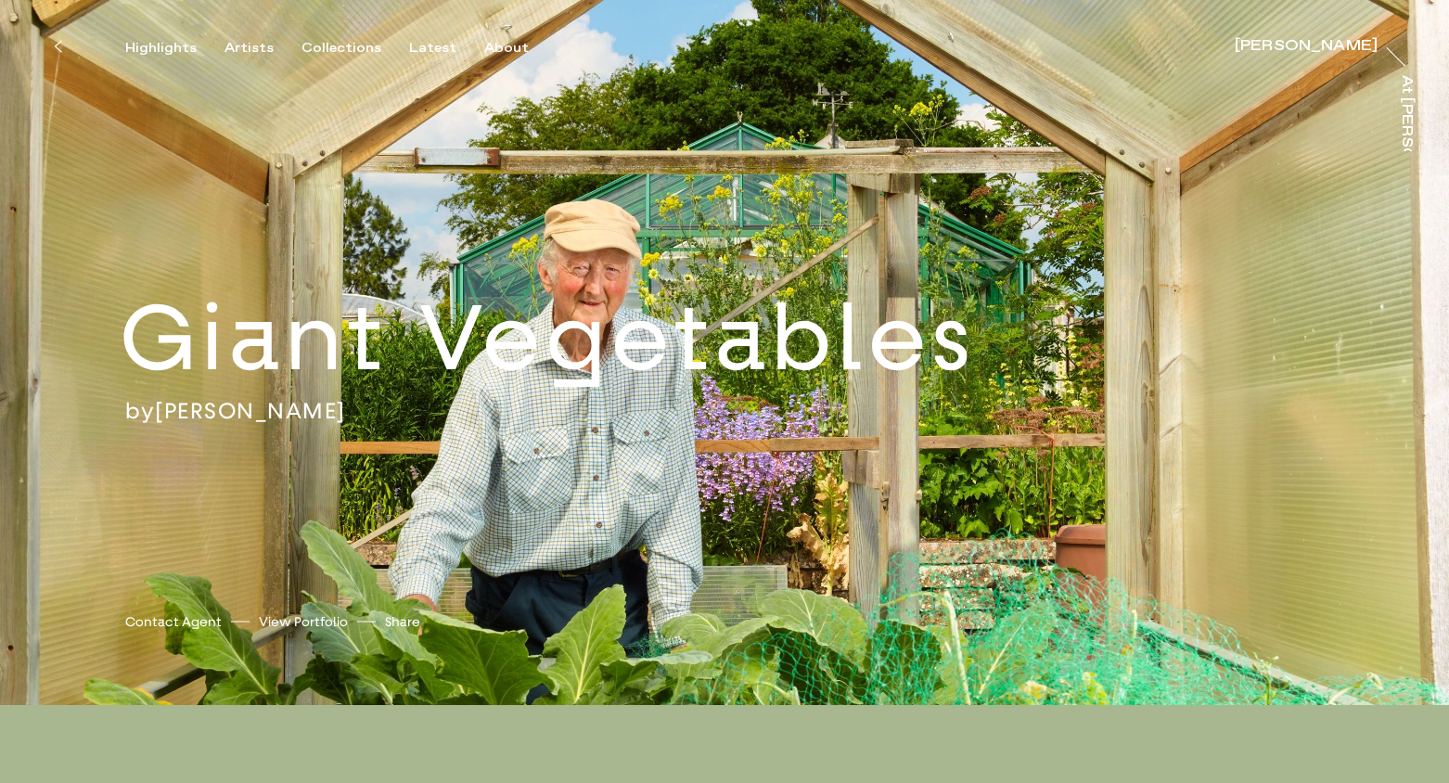
click at [54, 46] on icon at bounding box center [58, 46] width 8 height 15
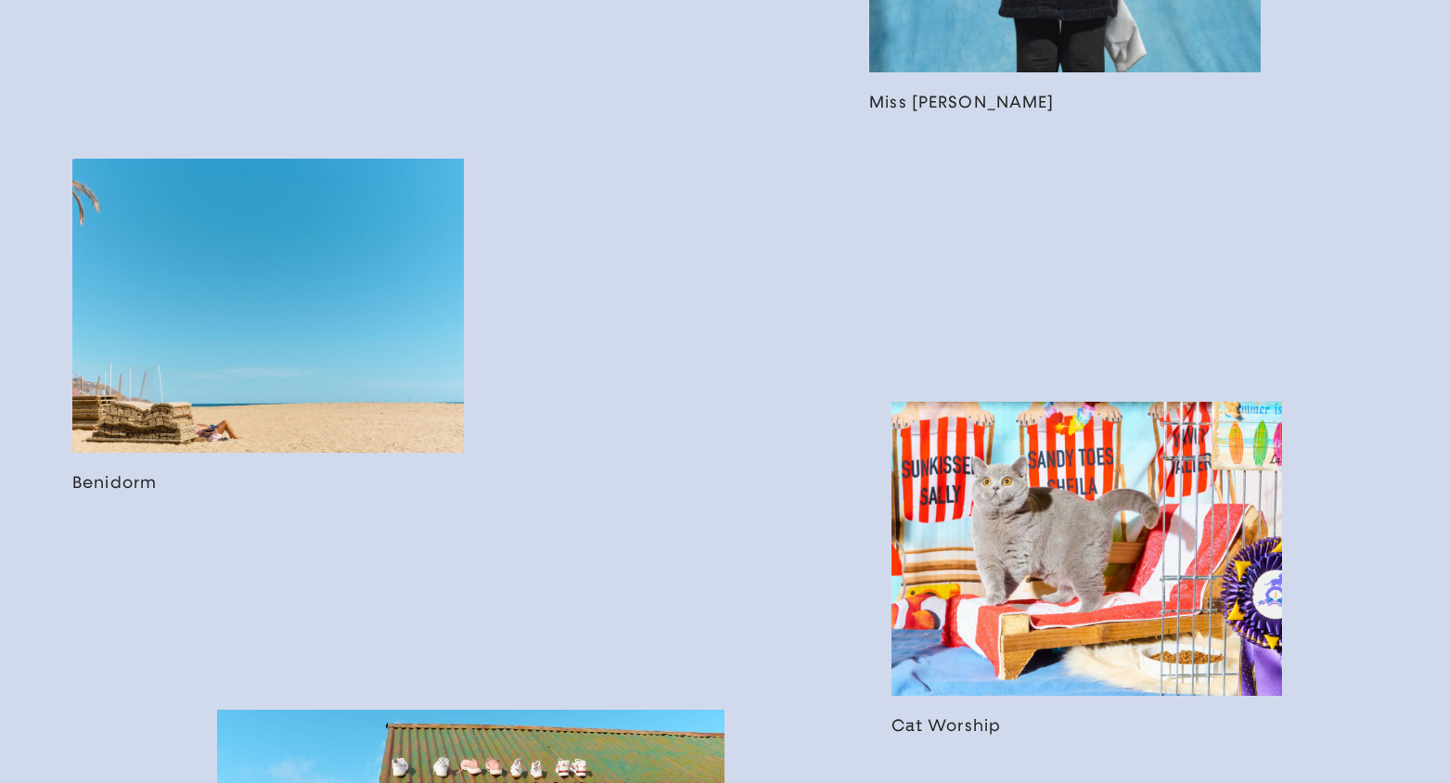
scroll to position [2304, 0]
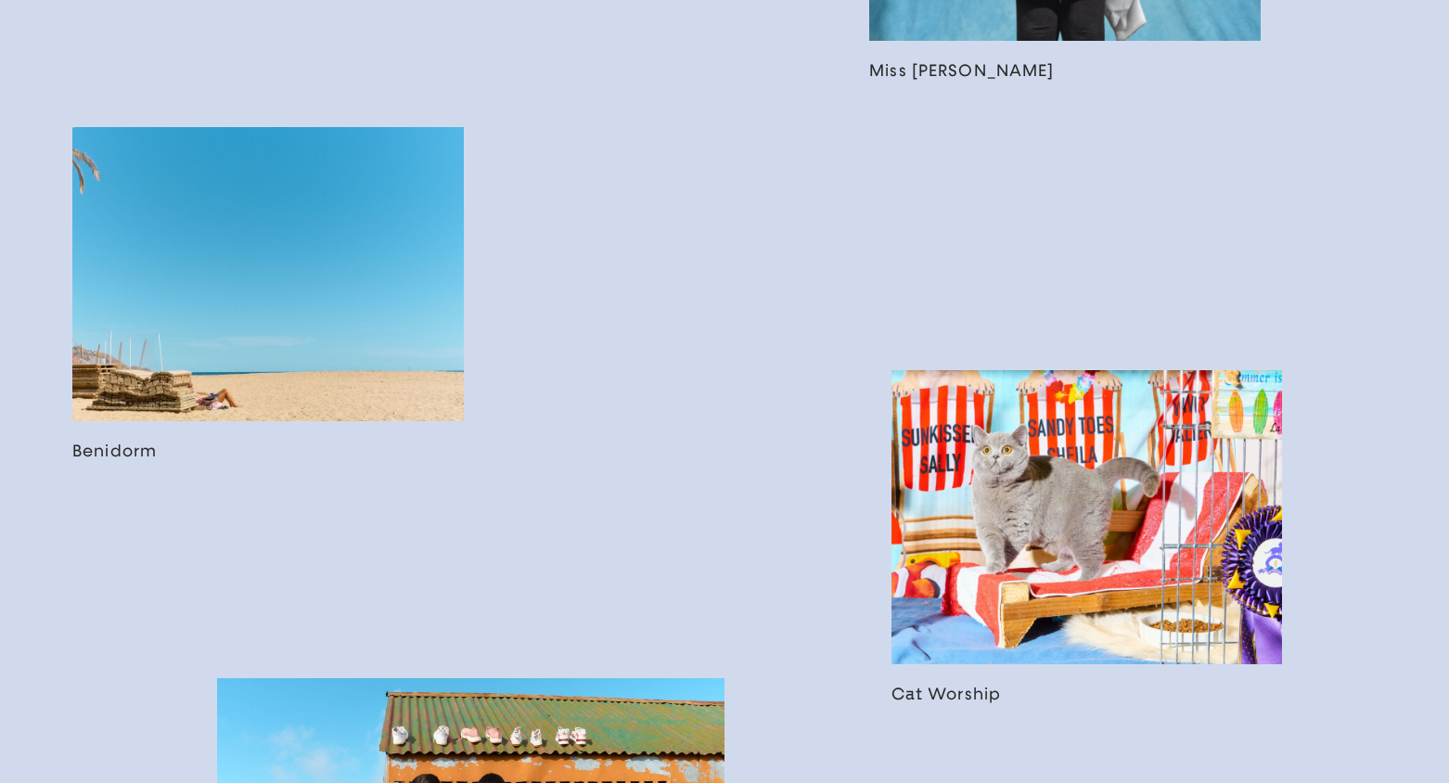
click at [235, 319] on link at bounding box center [268, 294] width 392 height 334
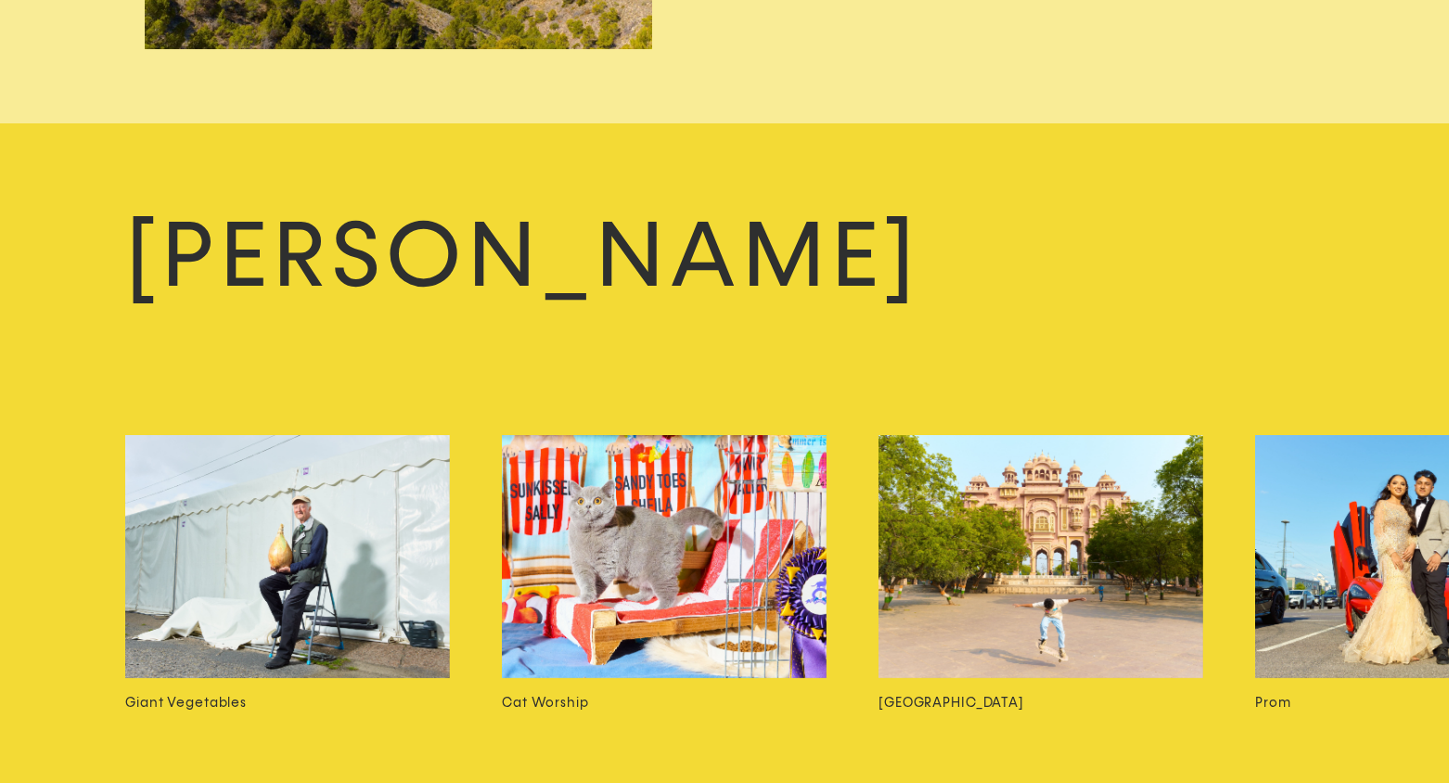
scroll to position [4646, 0]
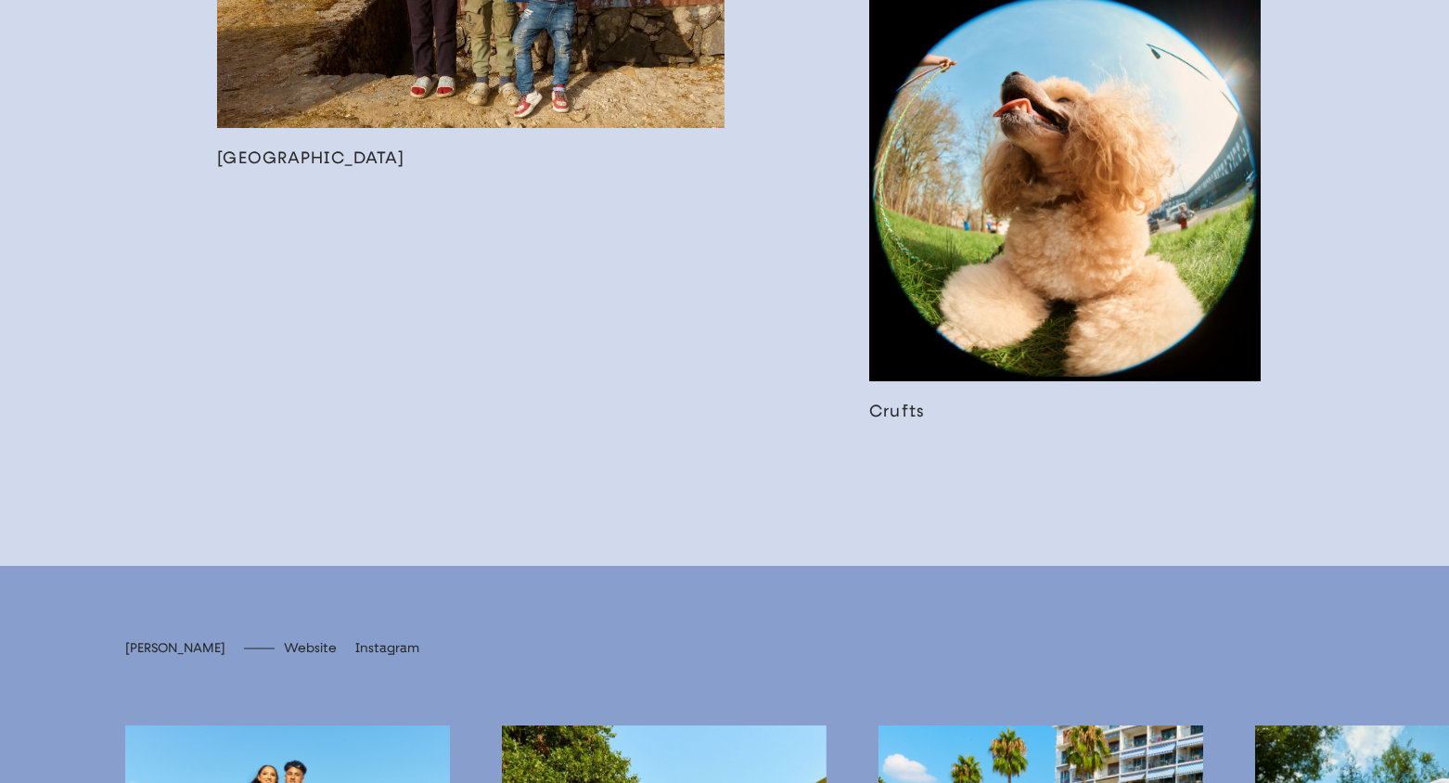
scroll to position [3082, 0]
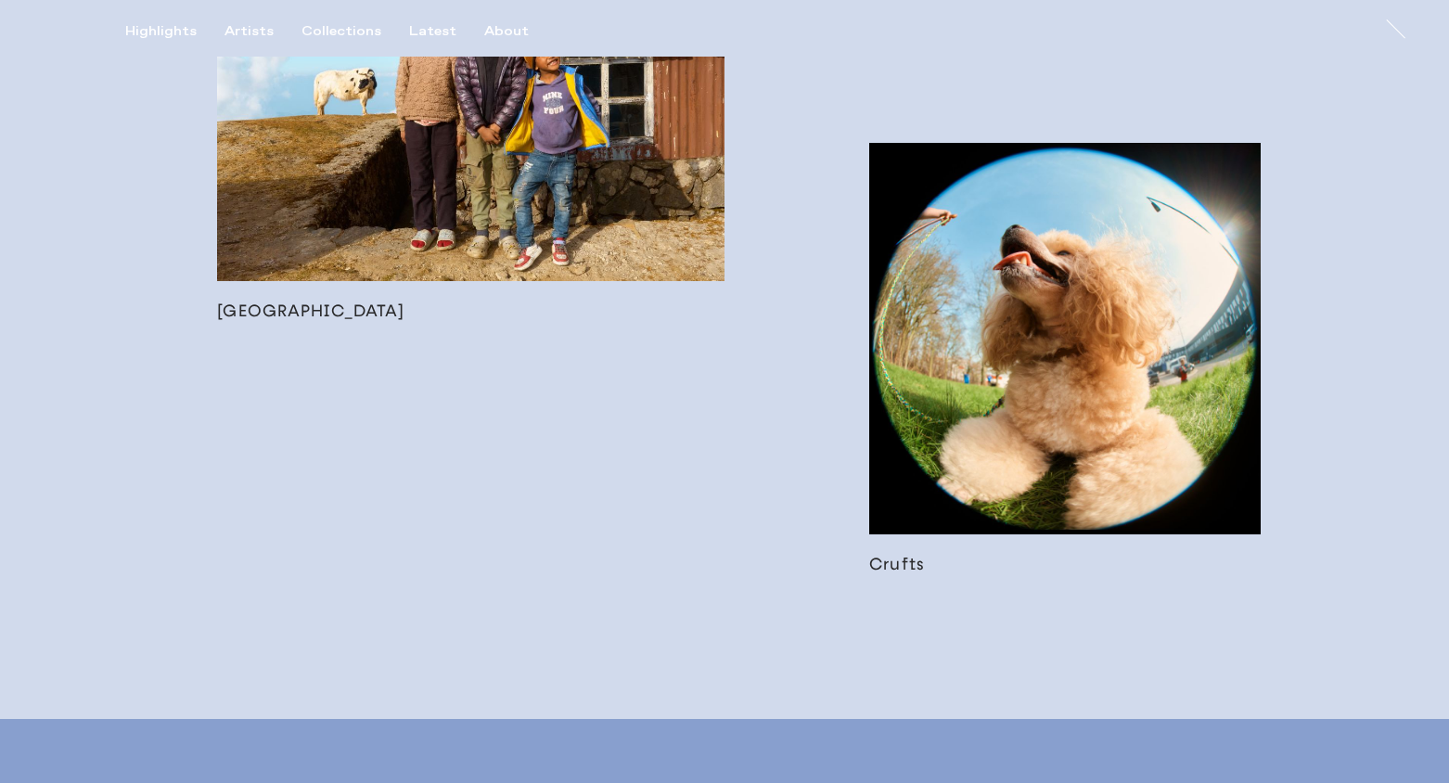
click at [1067, 362] on link at bounding box center [1065, 358] width 392 height 431
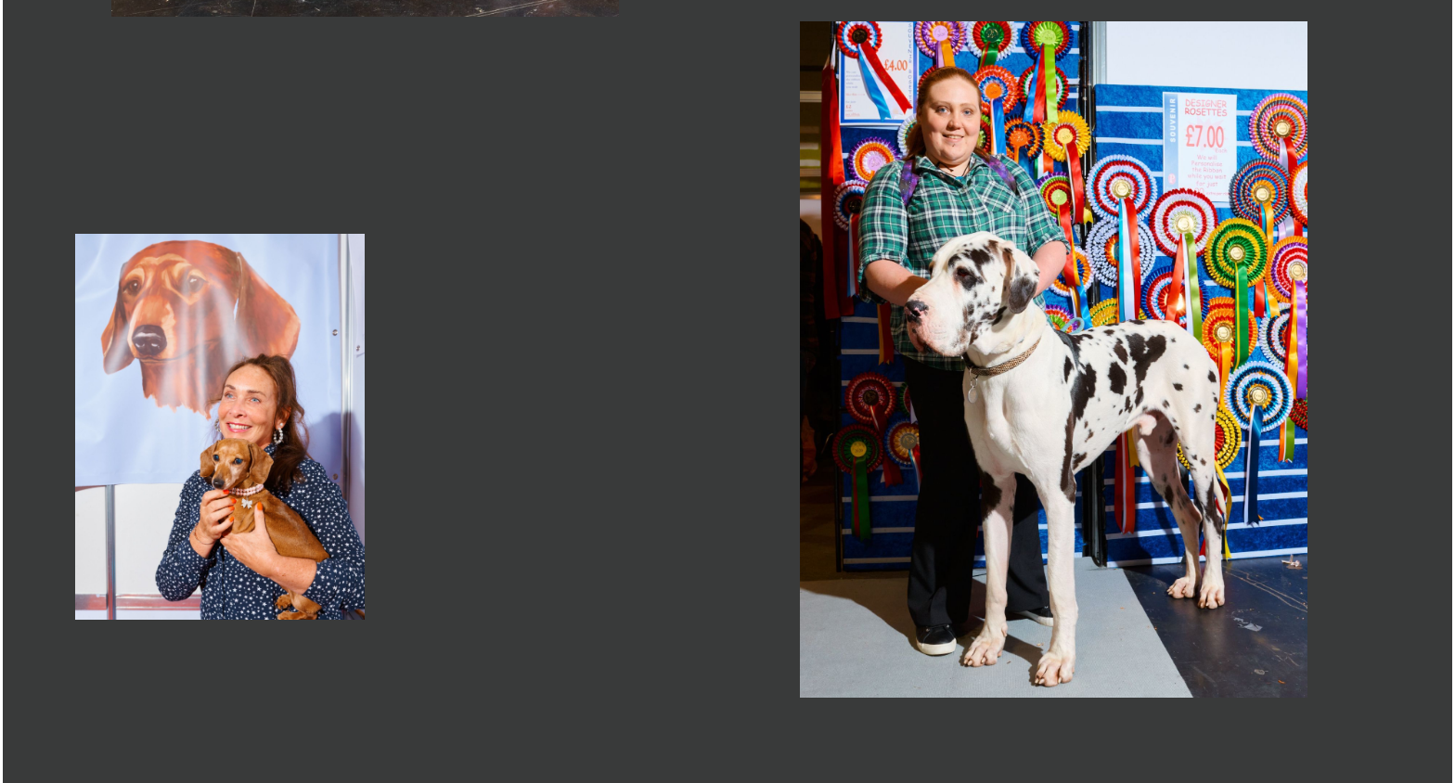
scroll to position [2376, 0]
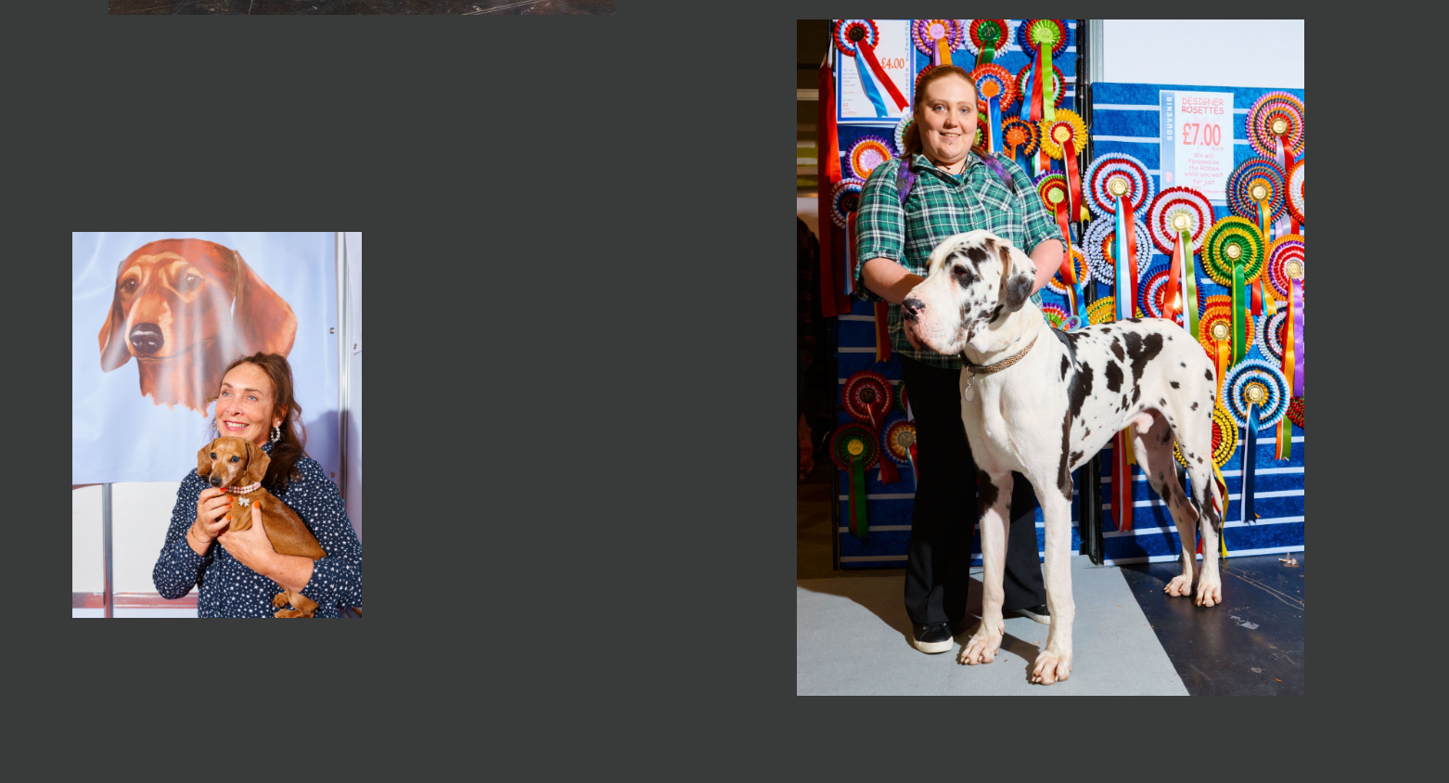
click at [213, 354] on img "button" at bounding box center [216, 425] width 289 height 387
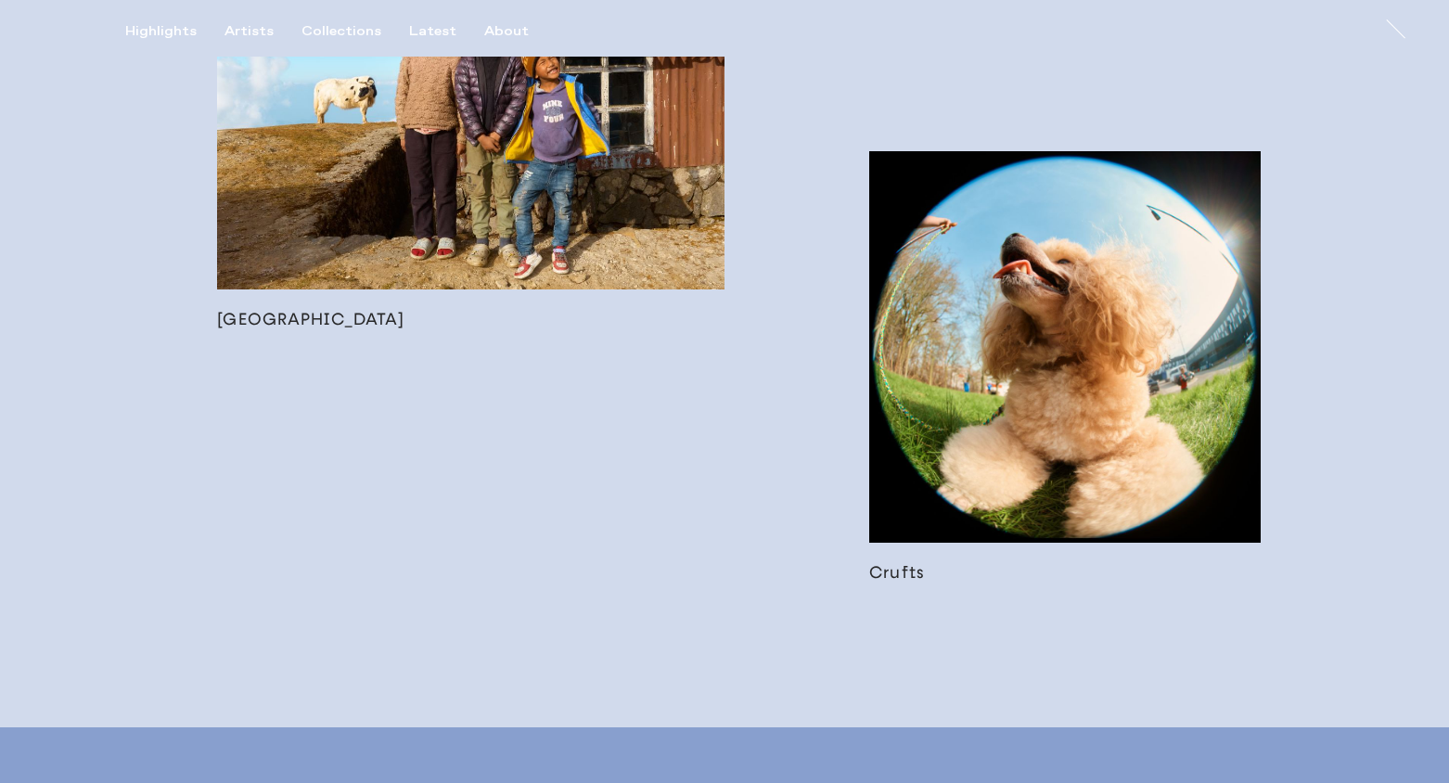
scroll to position [3072, 0]
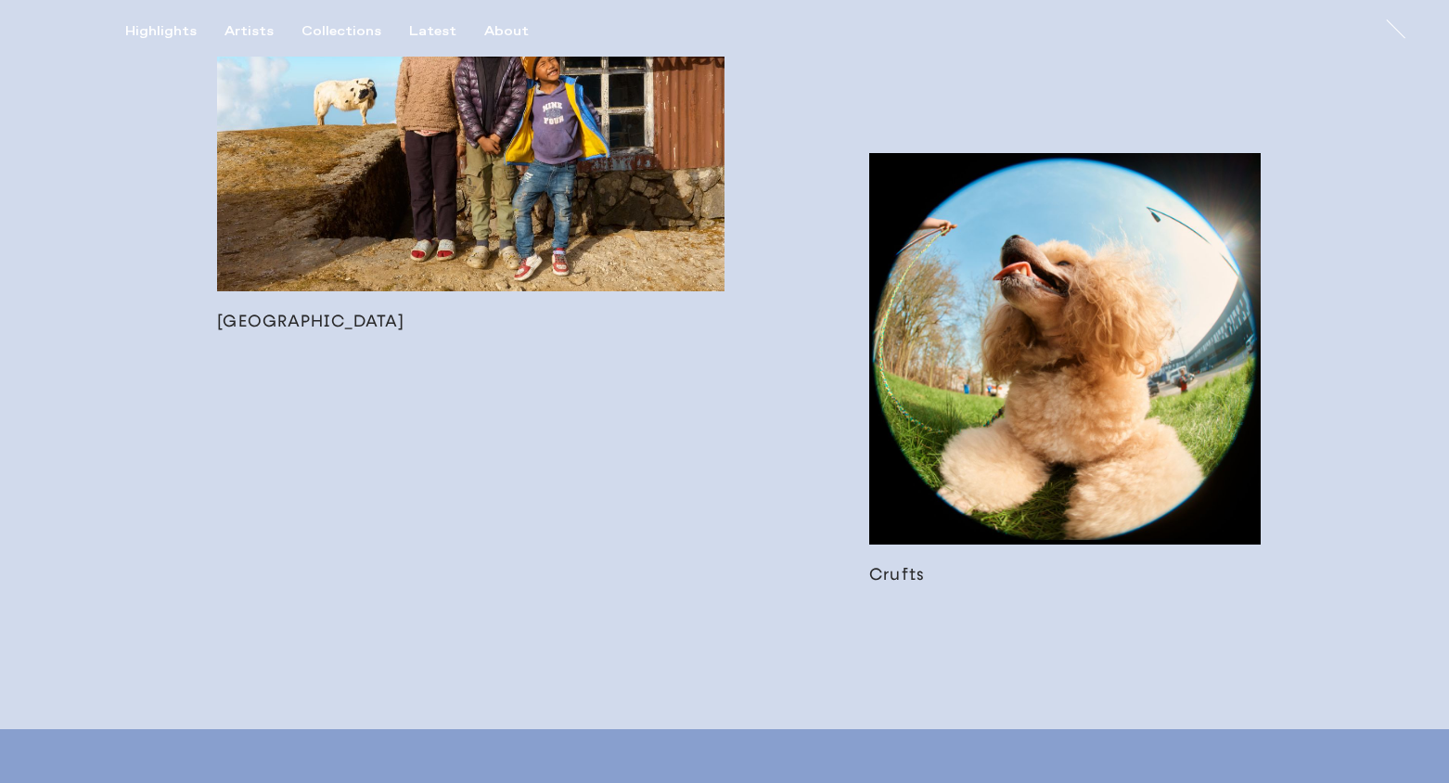
click at [1081, 308] on link at bounding box center [1065, 368] width 392 height 431
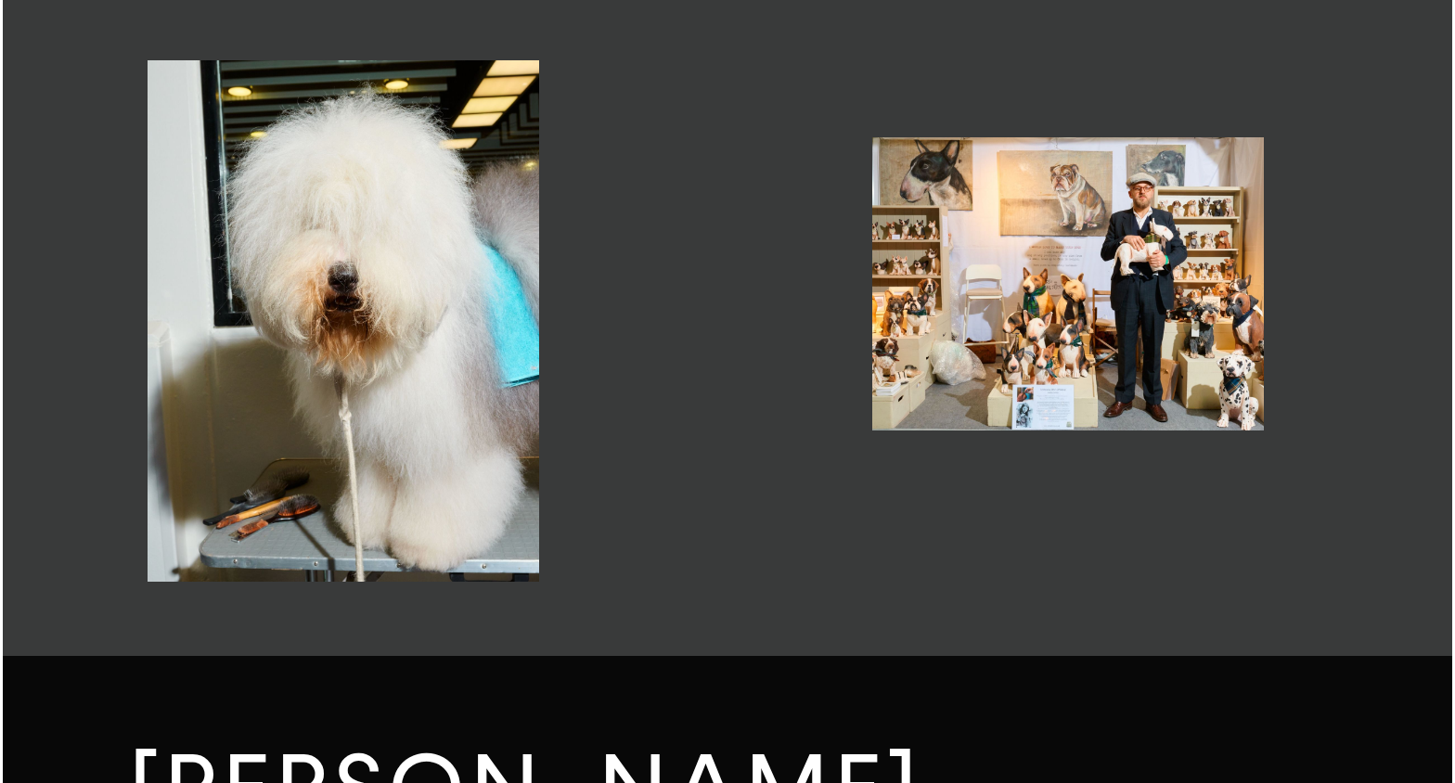
scroll to position [3155, 0]
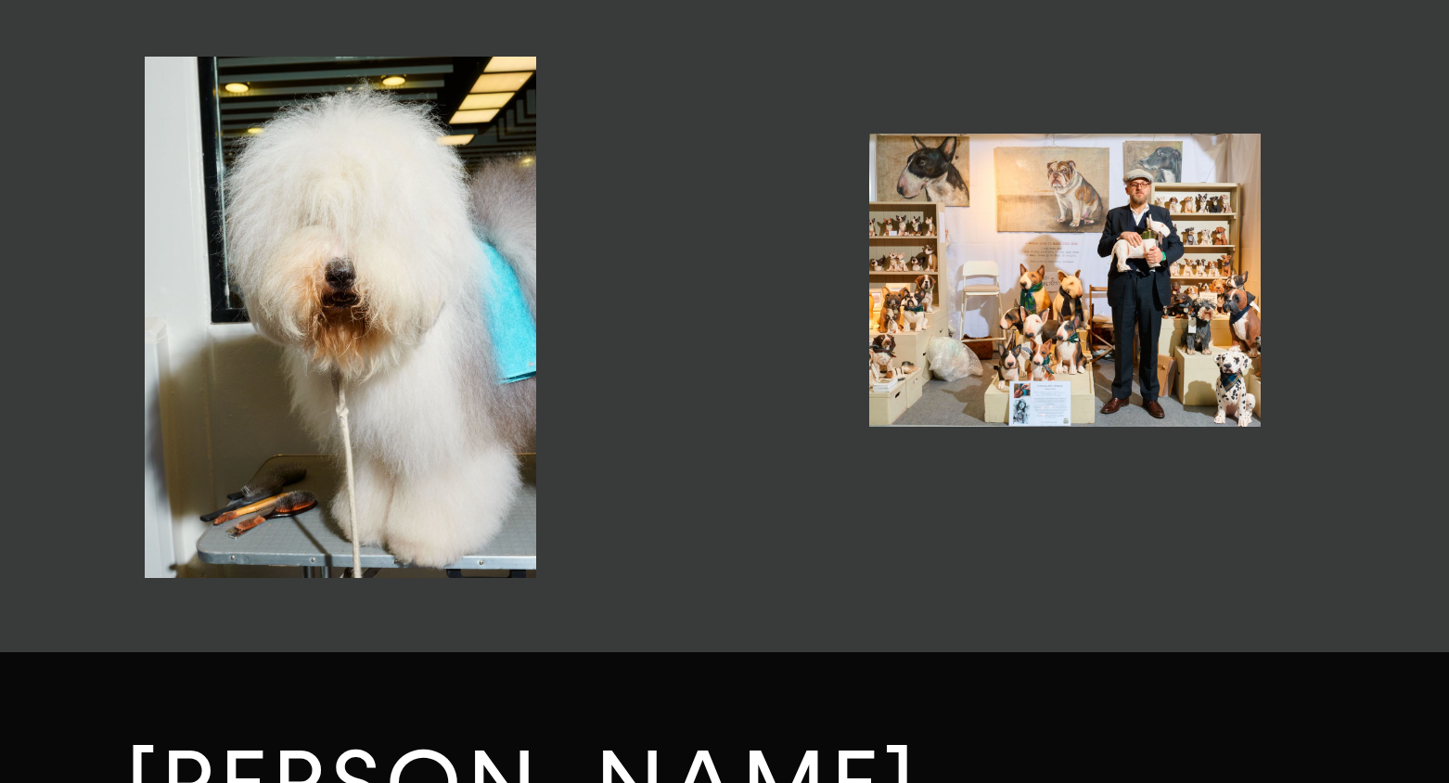
click at [1124, 250] on img "button" at bounding box center [1065, 280] width 392 height 293
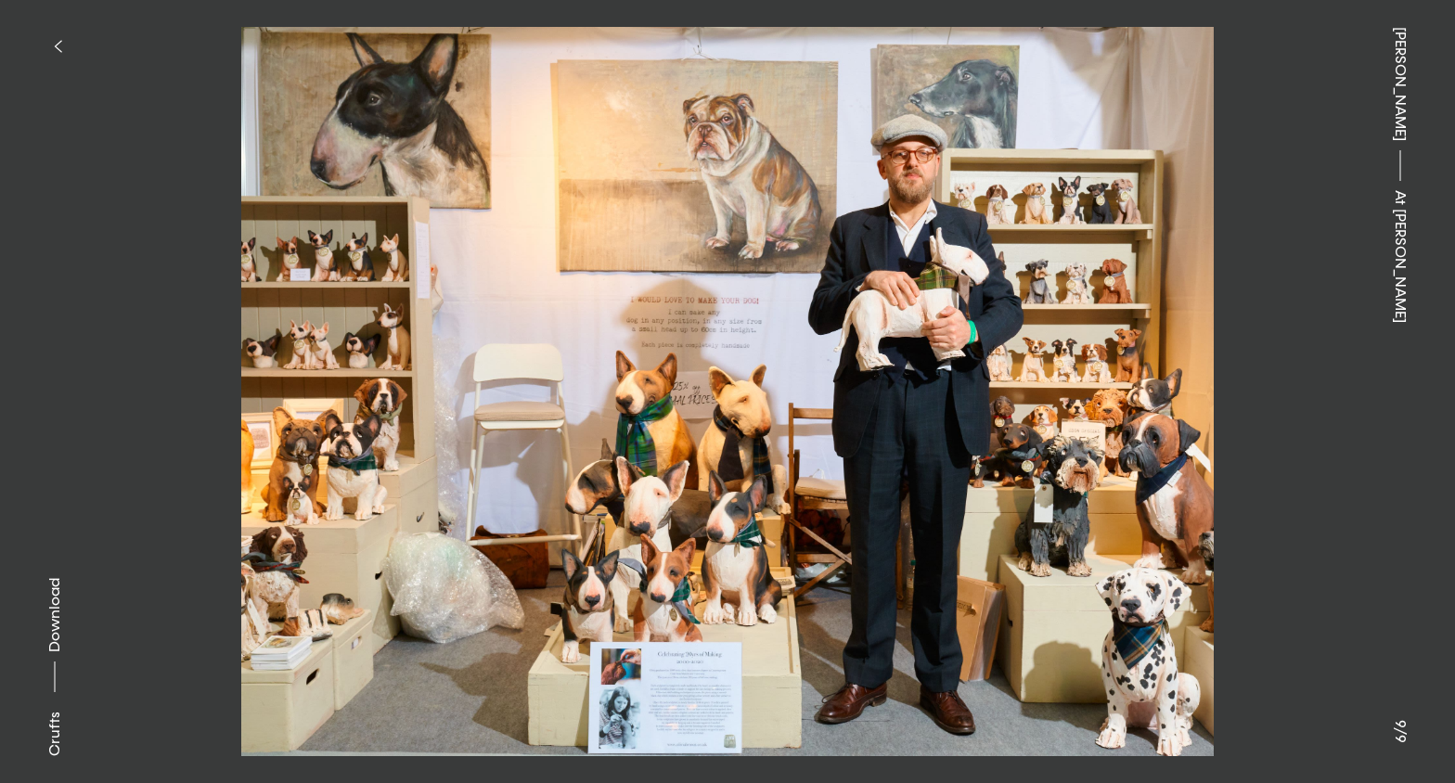
click at [60, 42] on icon "button" at bounding box center [58, 46] width 8 height 15
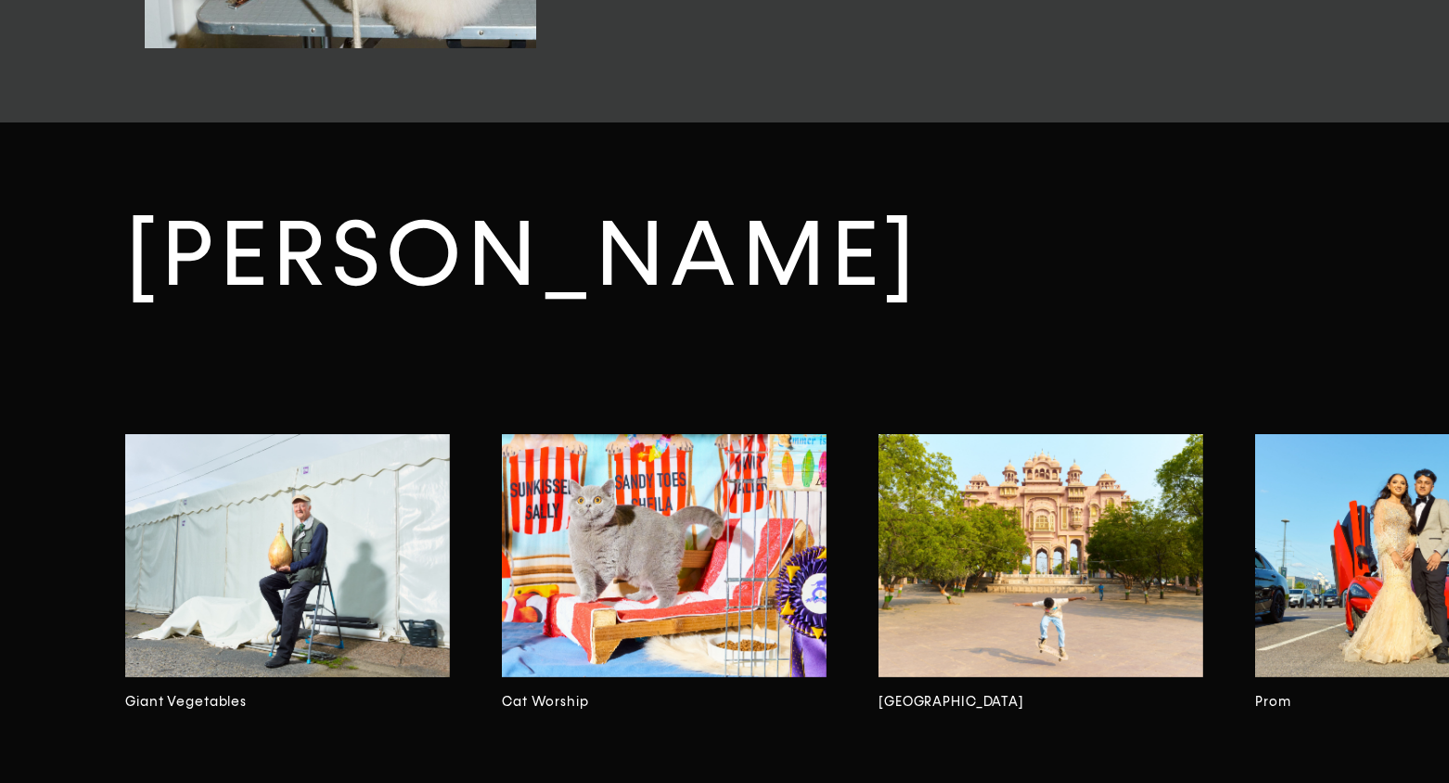
scroll to position [3339, 0]
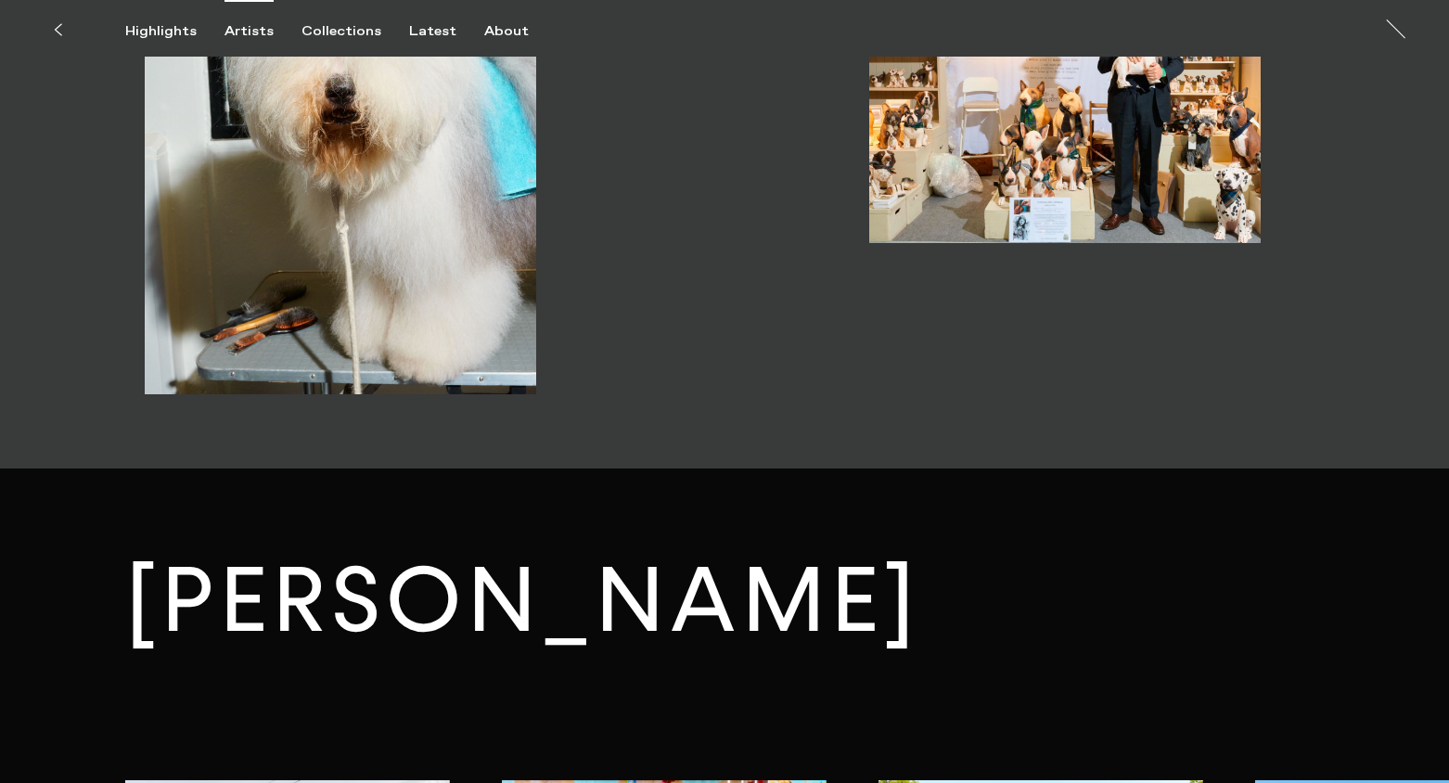
click at [238, 34] on div "Artists" at bounding box center [249, 31] width 49 height 17
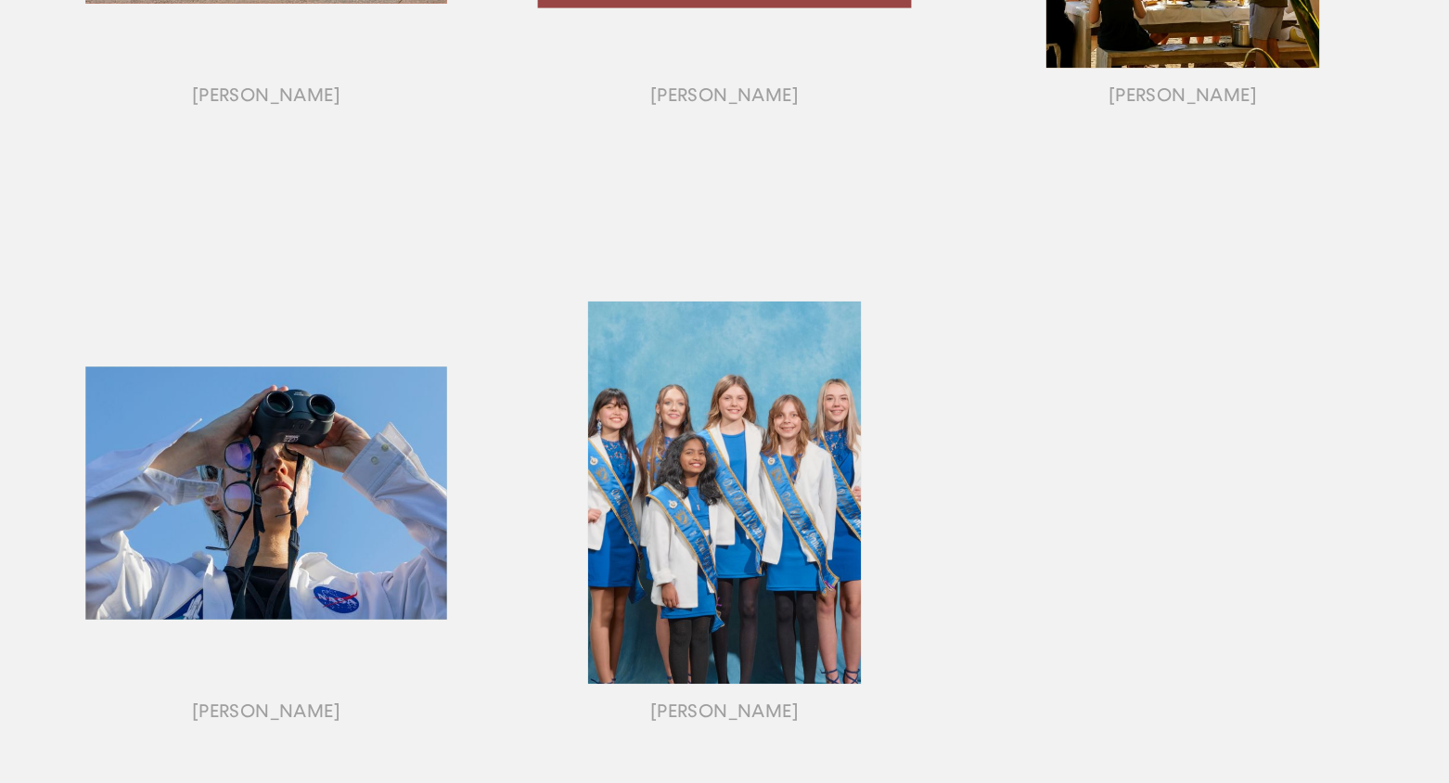
scroll to position [2048, 0]
